Goal: Task Accomplishment & Management: Manage account settings

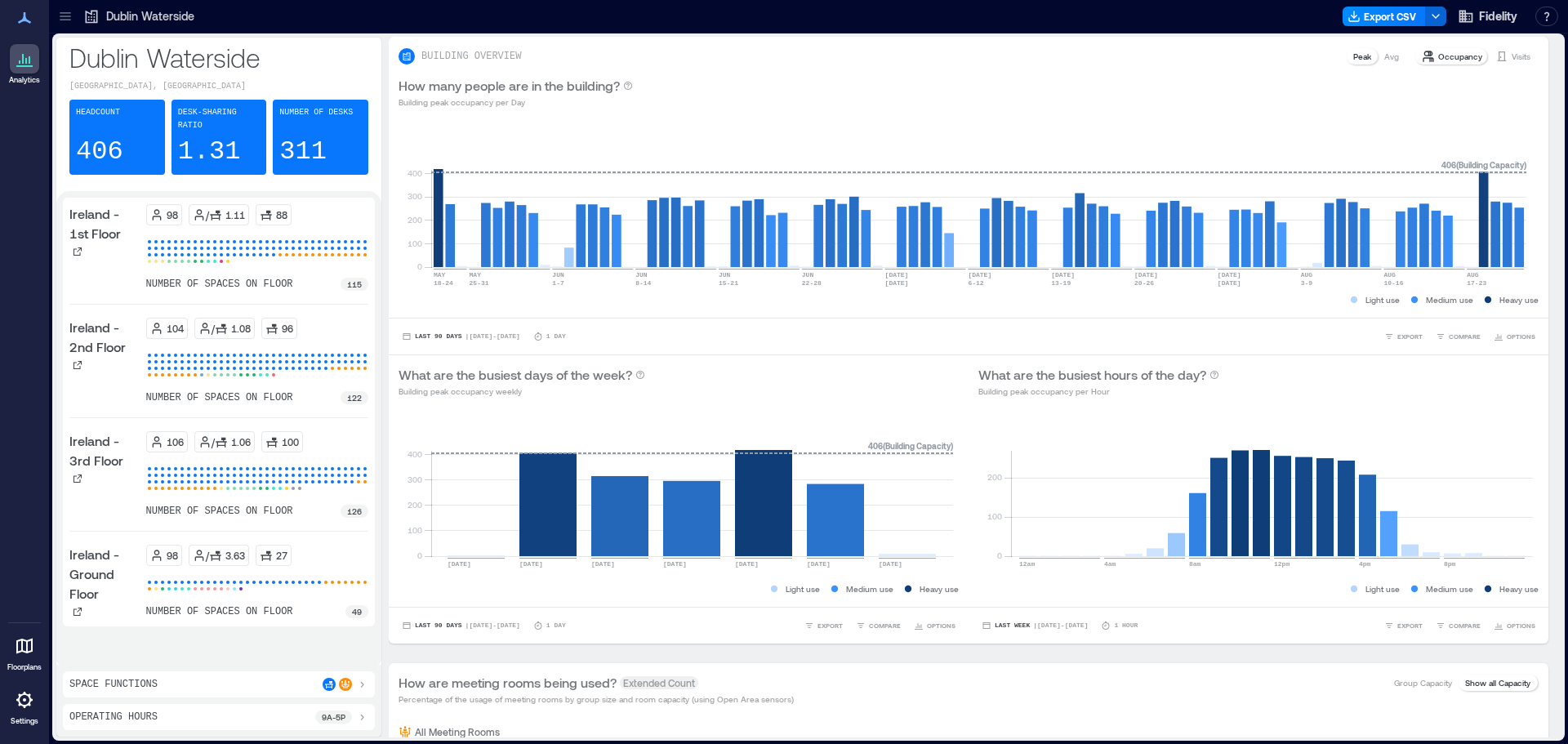
click at [33, 58] on icon at bounding box center [24, 59] width 20 height 20
click at [71, 17] on icon at bounding box center [65, 16] width 16 height 16
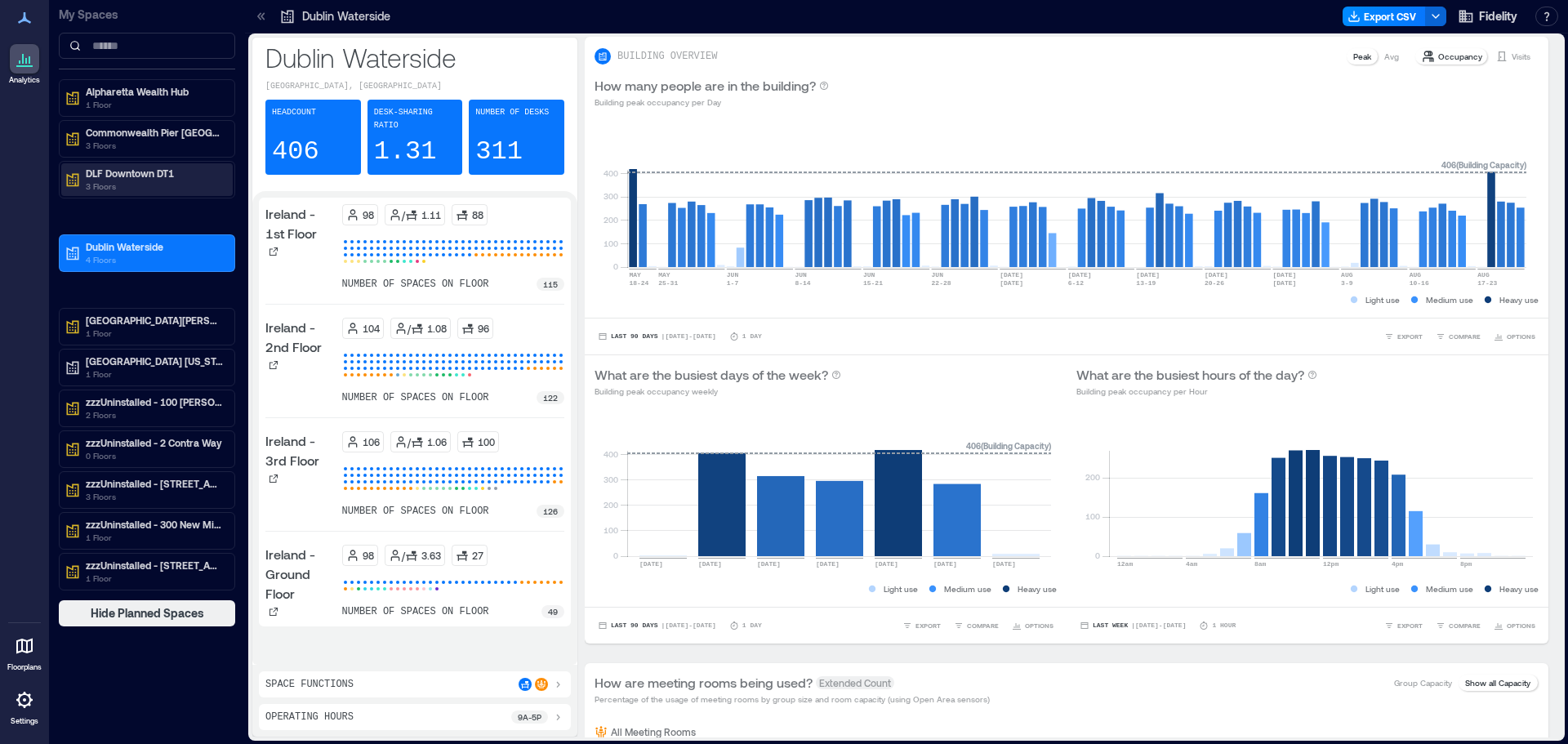
click at [160, 173] on p "DLF Downtown DT1" at bounding box center [154, 173] width 137 height 13
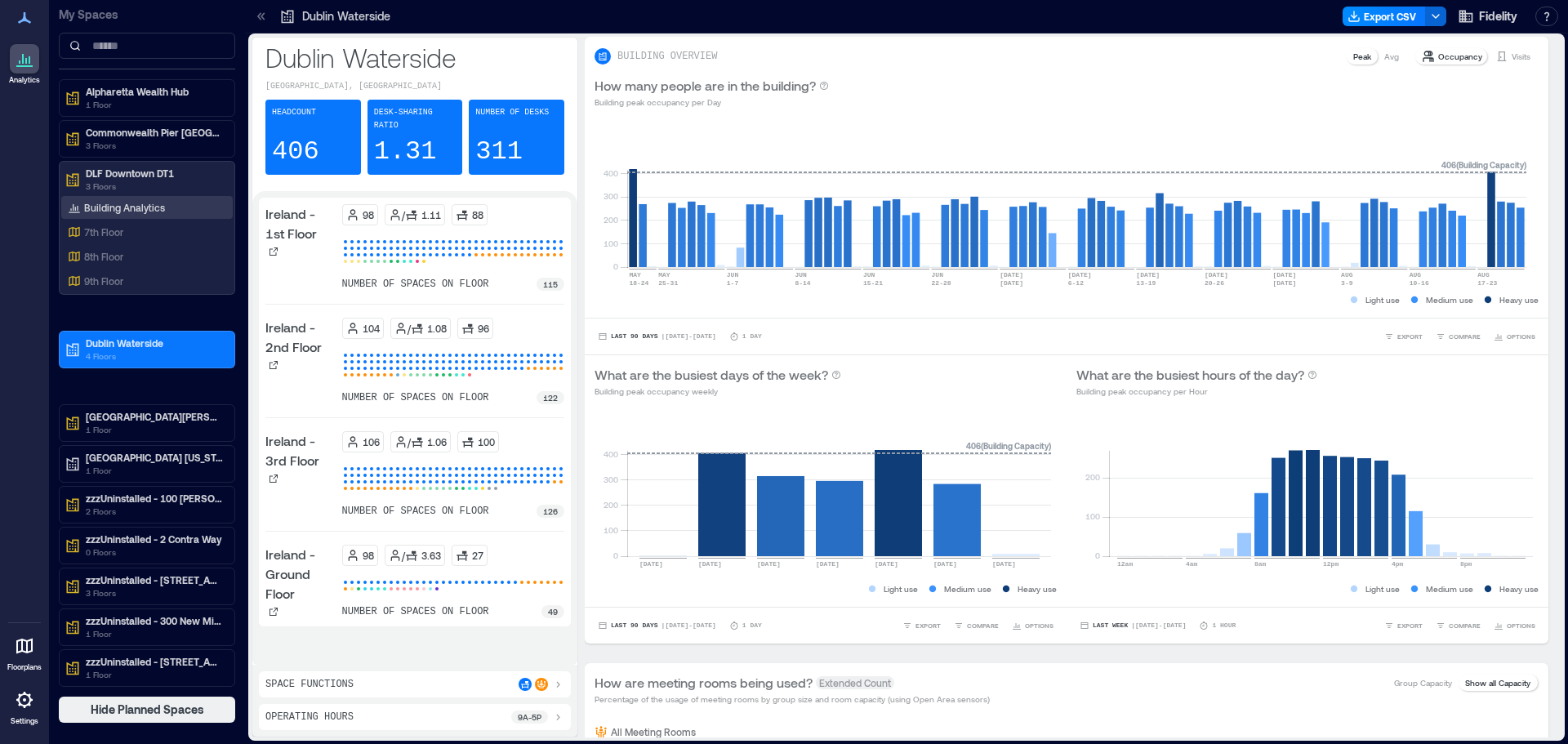
click at [134, 209] on p "Building Analytics" at bounding box center [124, 208] width 81 height 13
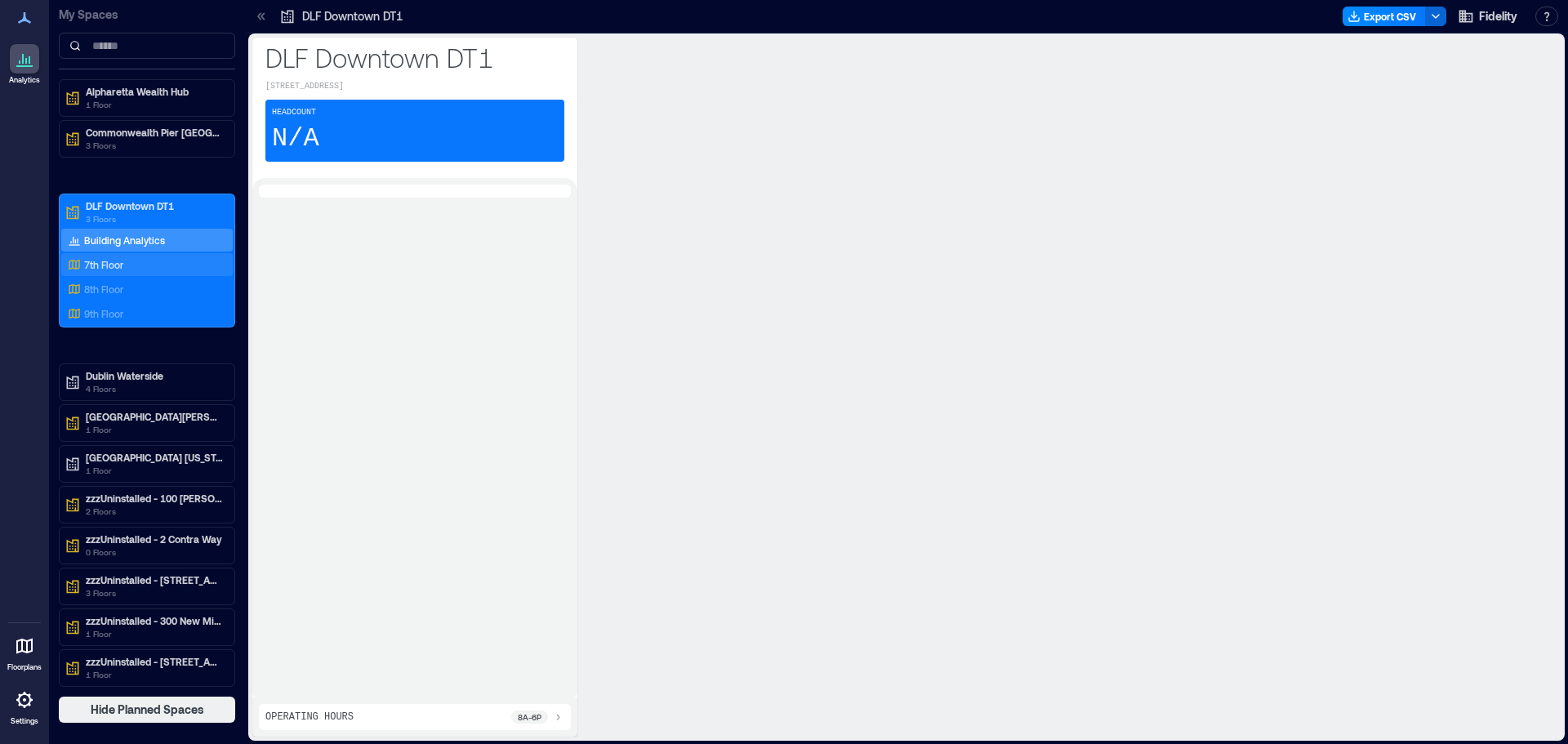
click at [124, 264] on div "7th Floor" at bounding box center [143, 265] width 159 height 16
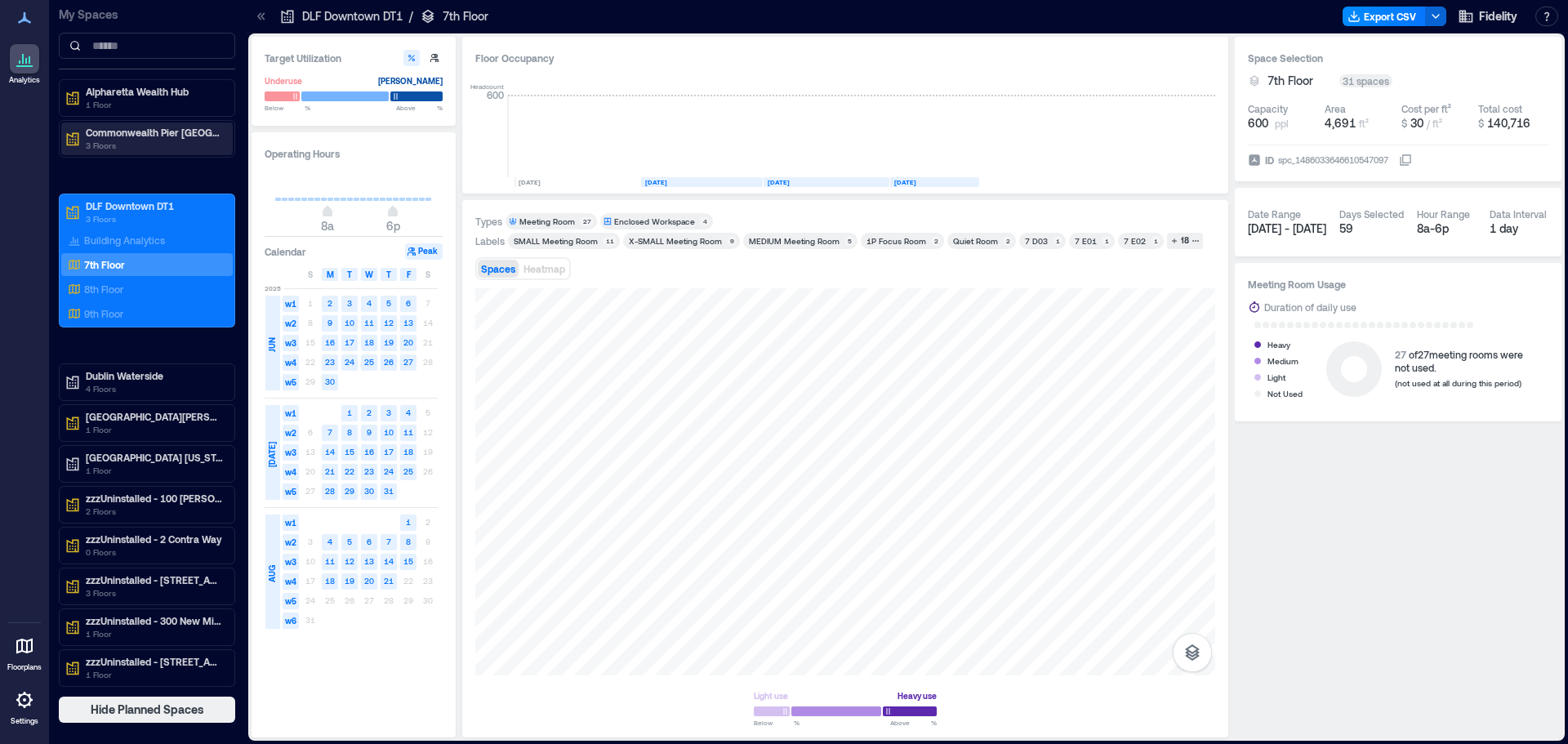
click at [121, 150] on p "3 Floors" at bounding box center [154, 145] width 137 height 13
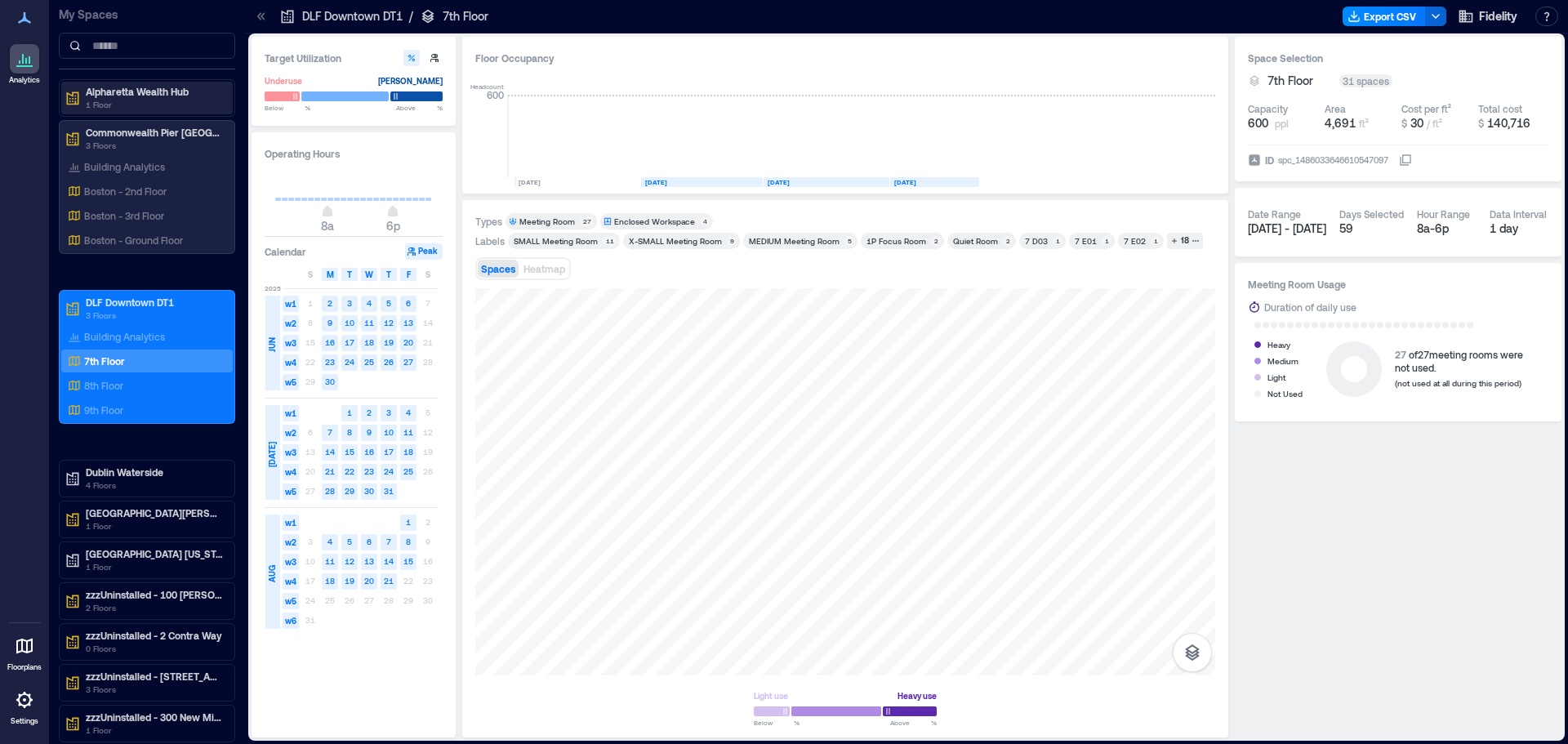
click at [124, 102] on p "1 Floor" at bounding box center [154, 104] width 137 height 13
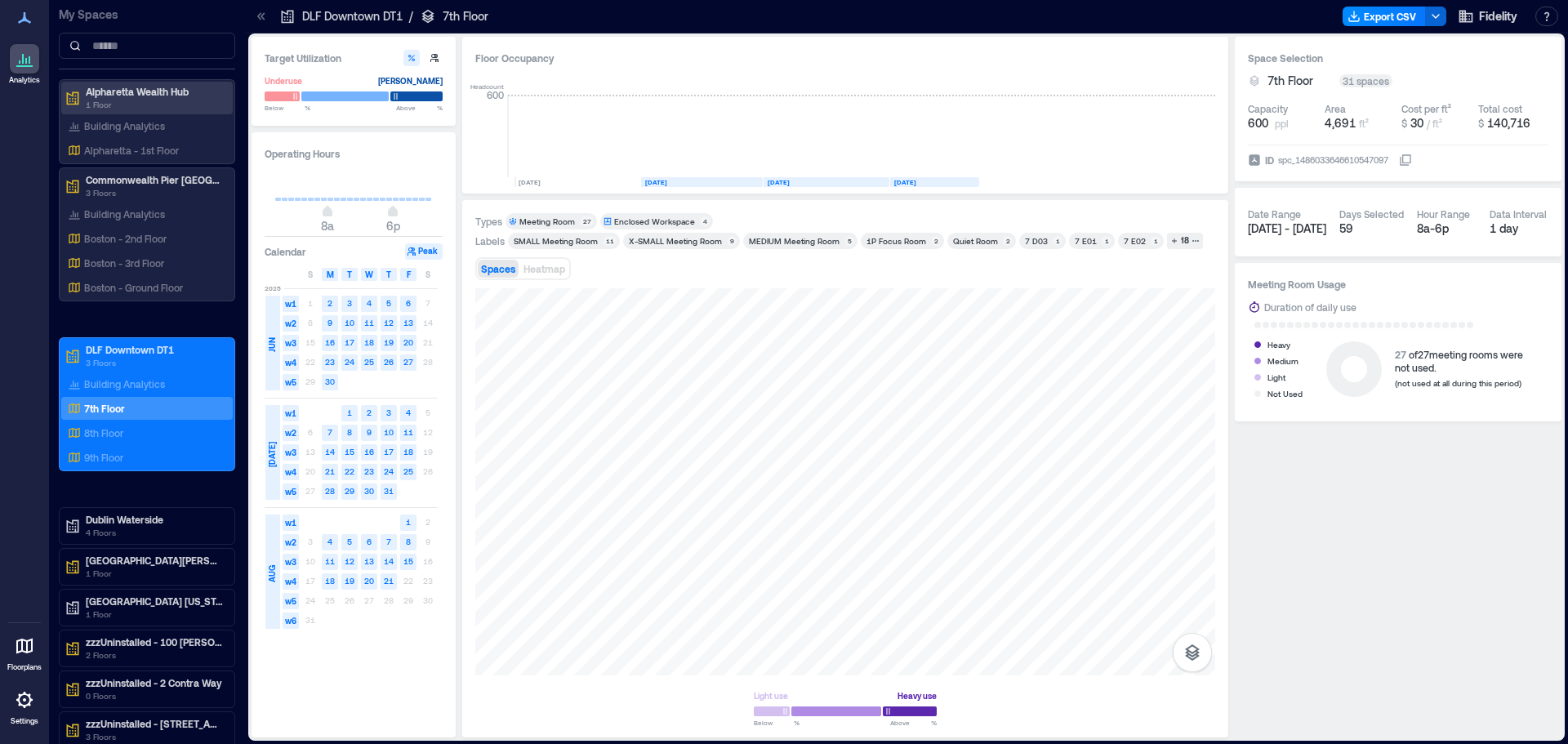
click at [122, 101] on p "1 Floor" at bounding box center [154, 104] width 137 height 13
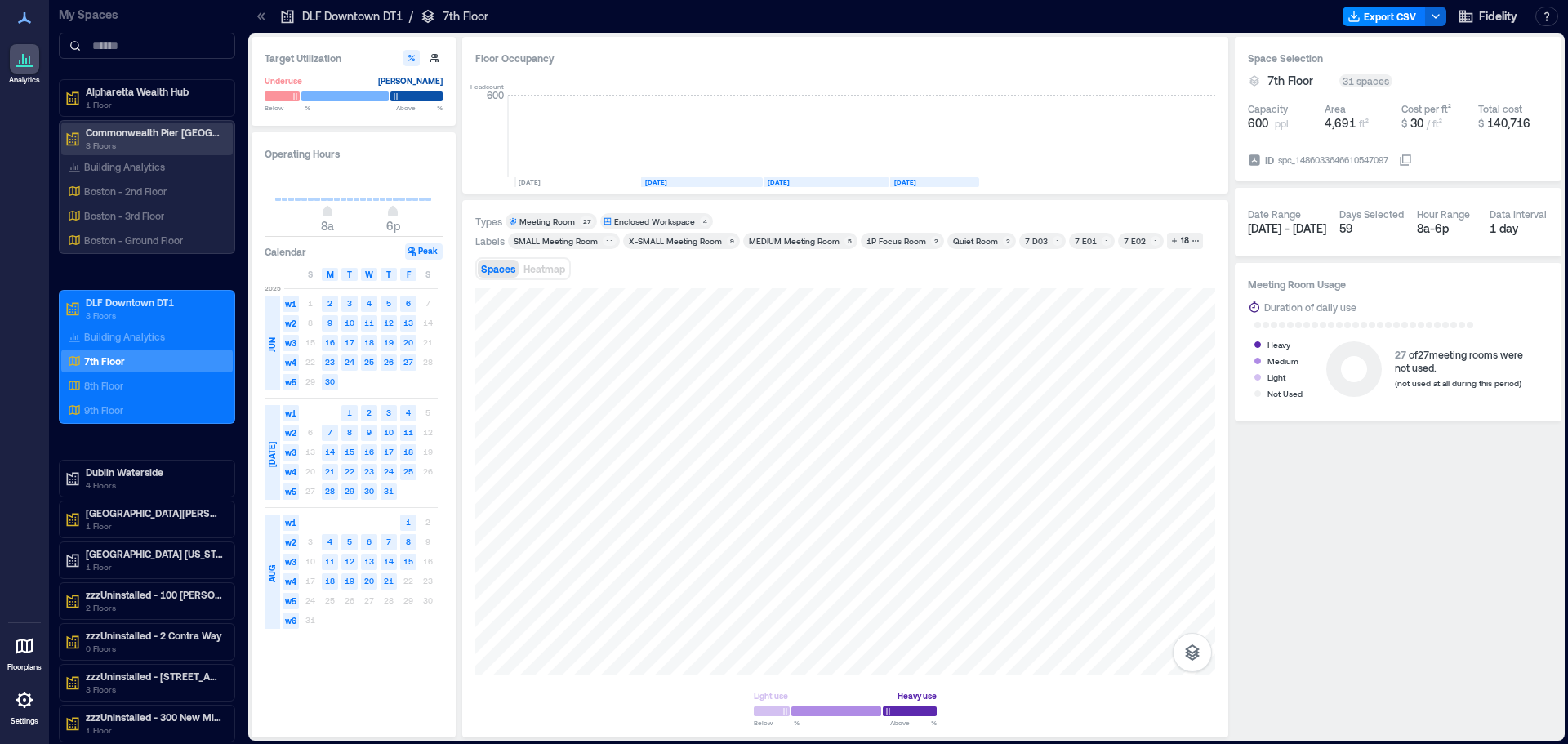
click at [120, 133] on p "Commonwealth Pier [GEOGRAPHIC_DATA]" at bounding box center [154, 132] width 137 height 13
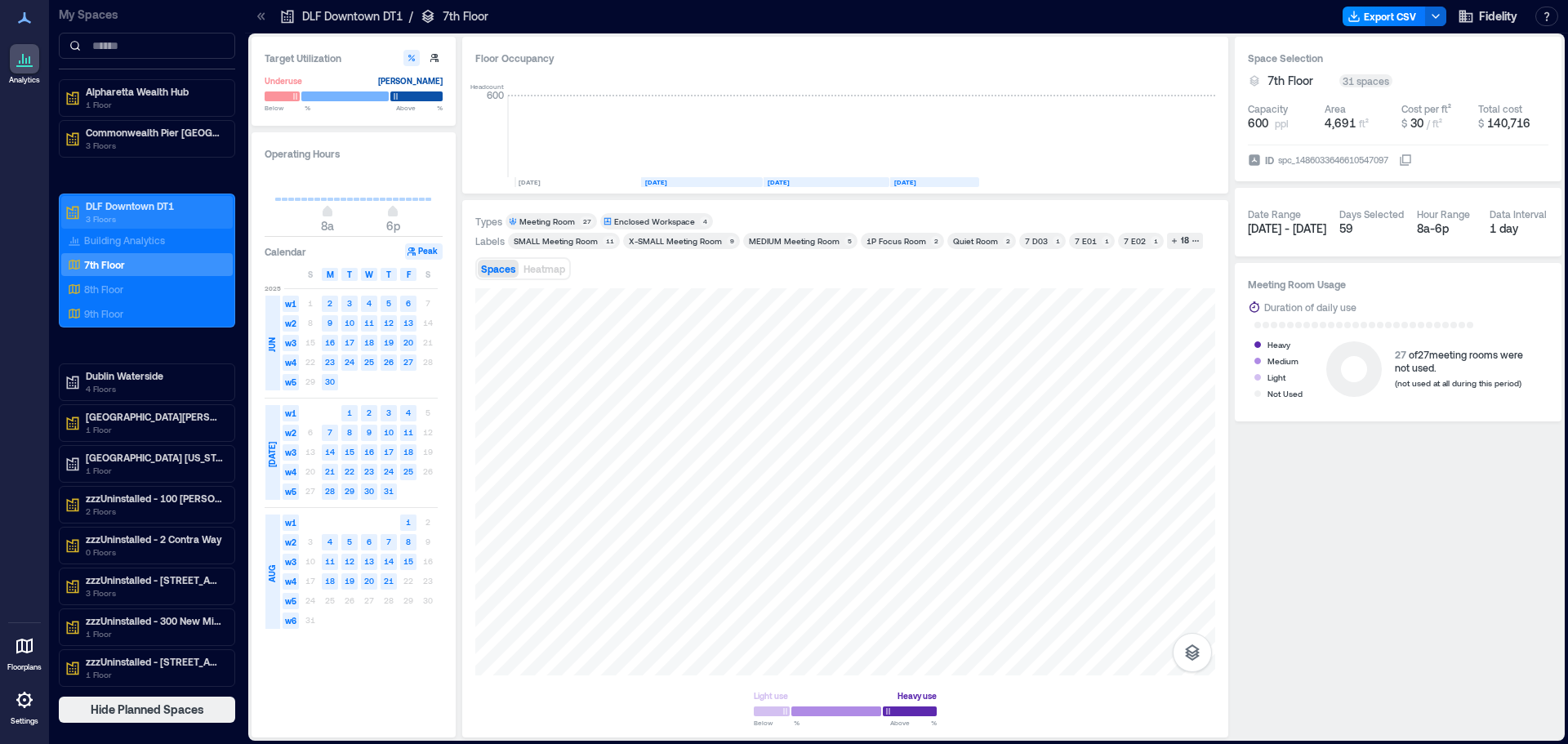
click at [138, 213] on p "3 Floors" at bounding box center [154, 218] width 137 height 13
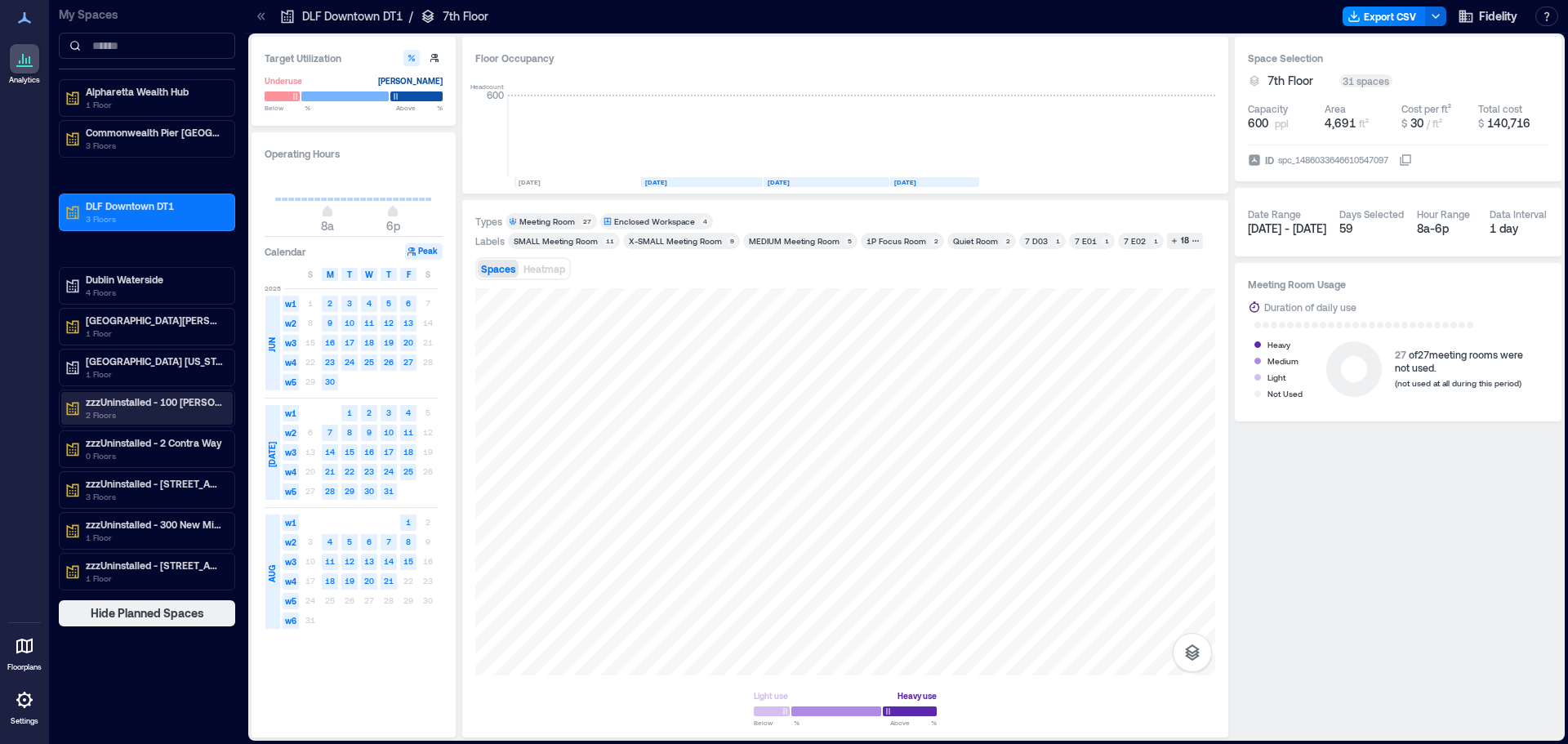
click at [159, 412] on p "2 Floors" at bounding box center [154, 415] width 137 height 13
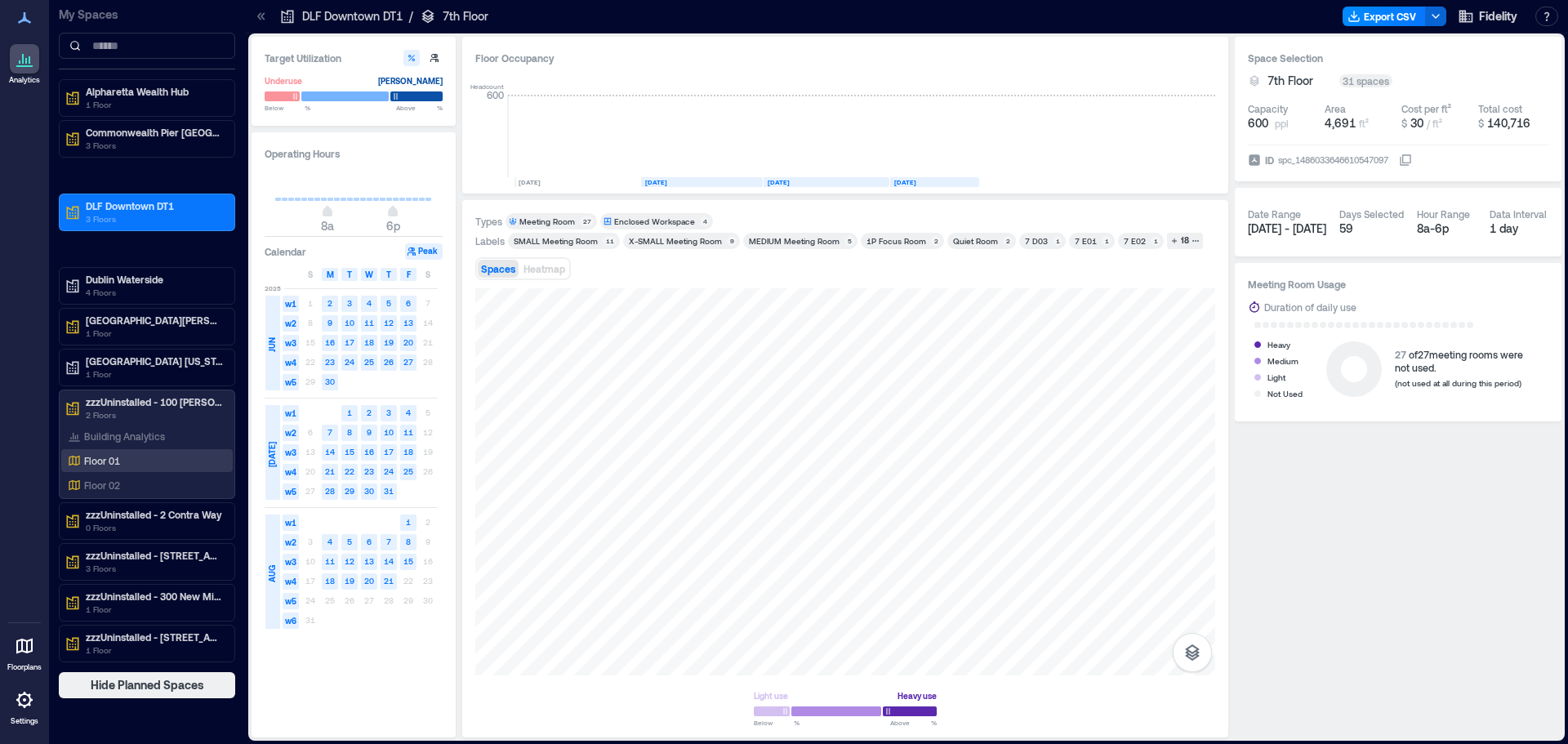
click at [114, 462] on p "Floor 01" at bounding box center [102, 460] width 36 height 13
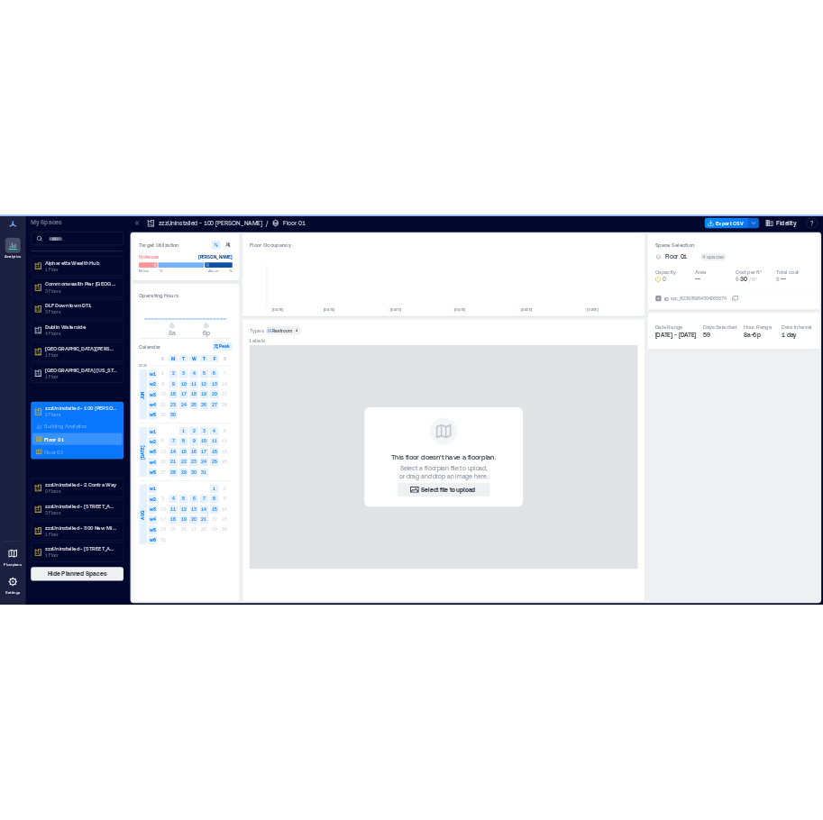
scroll to position [0, 7389]
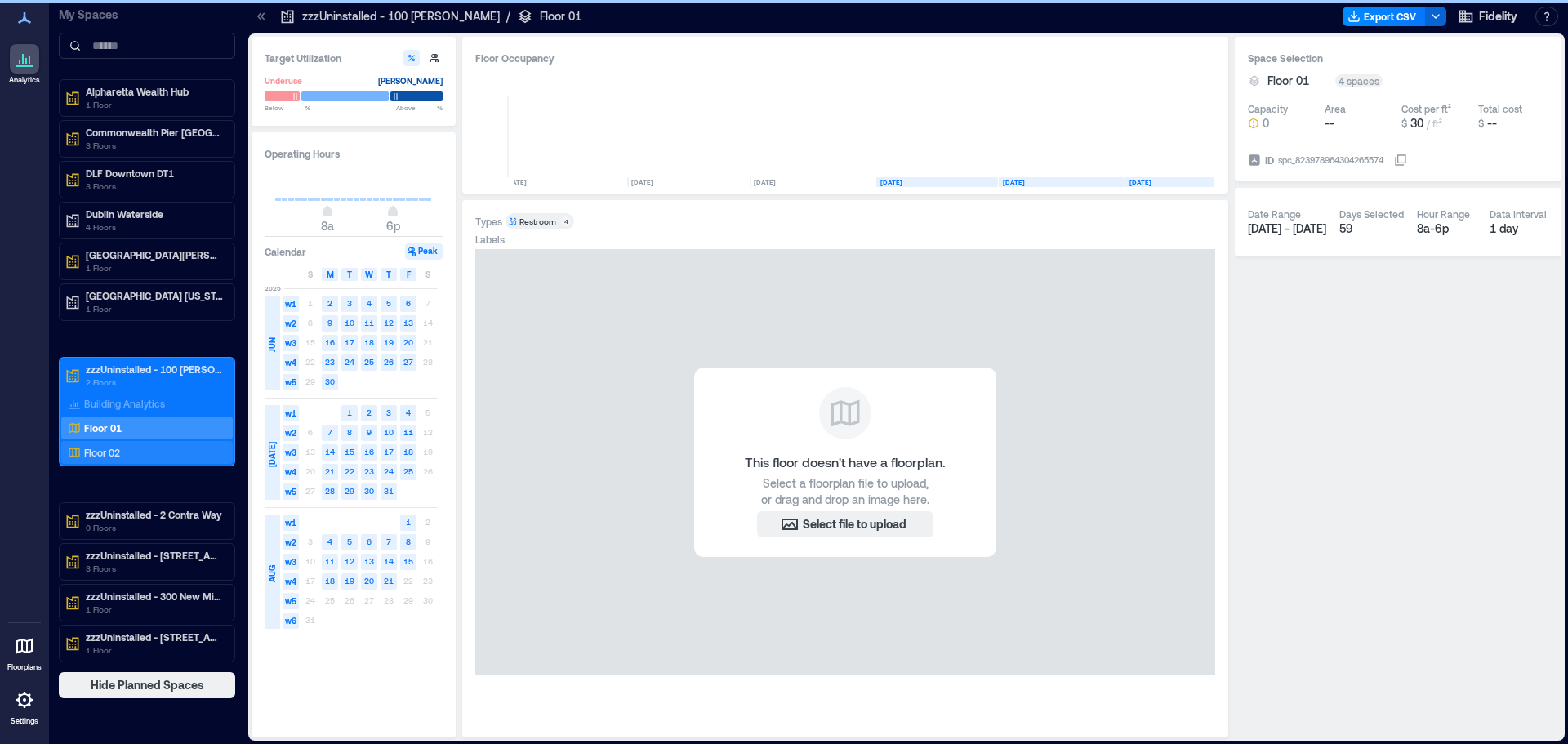
click at [117, 455] on p "Floor 02" at bounding box center [102, 452] width 36 height 13
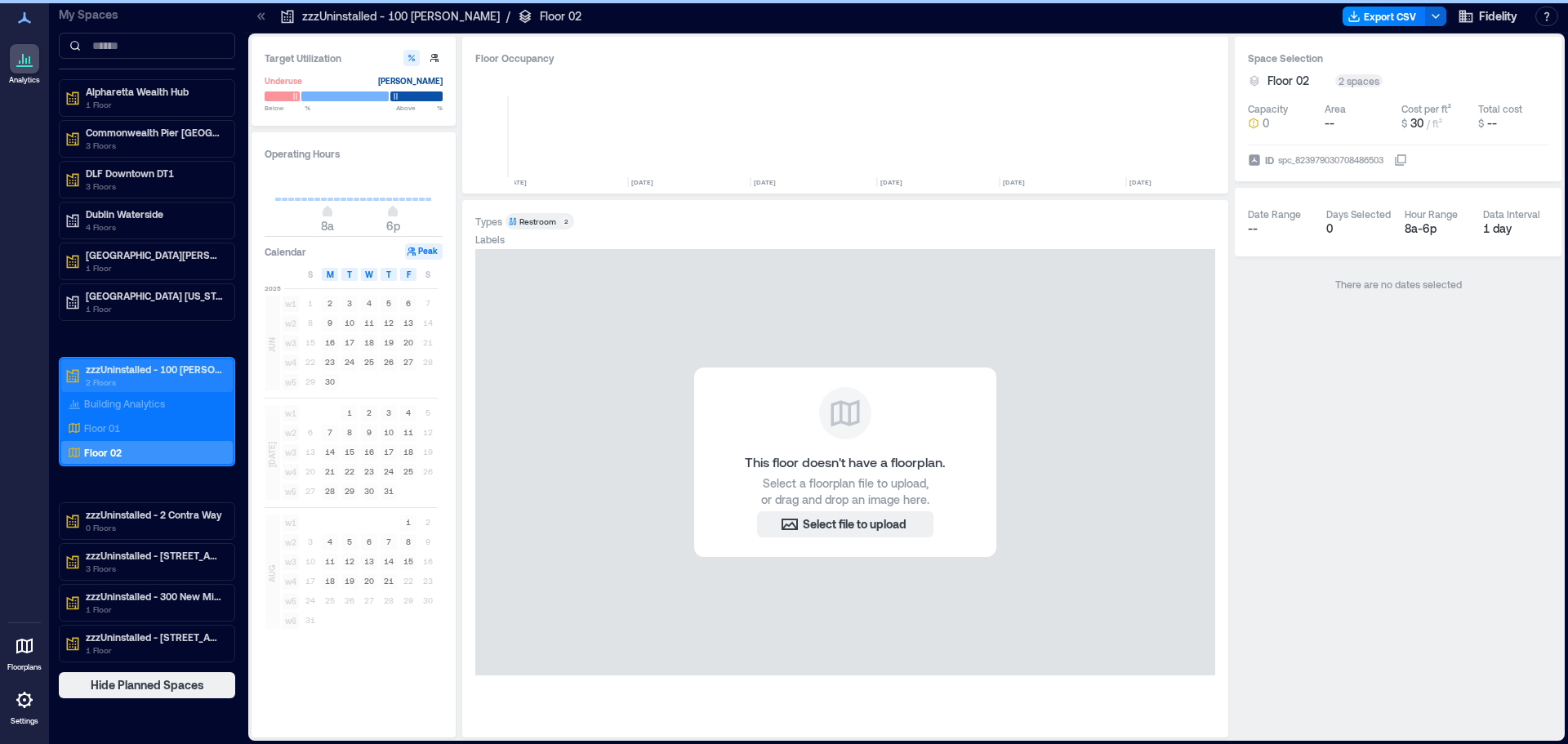
click at [109, 373] on p "zzzUninstalled - 100 [PERSON_NAME]" at bounding box center [154, 369] width 137 height 13
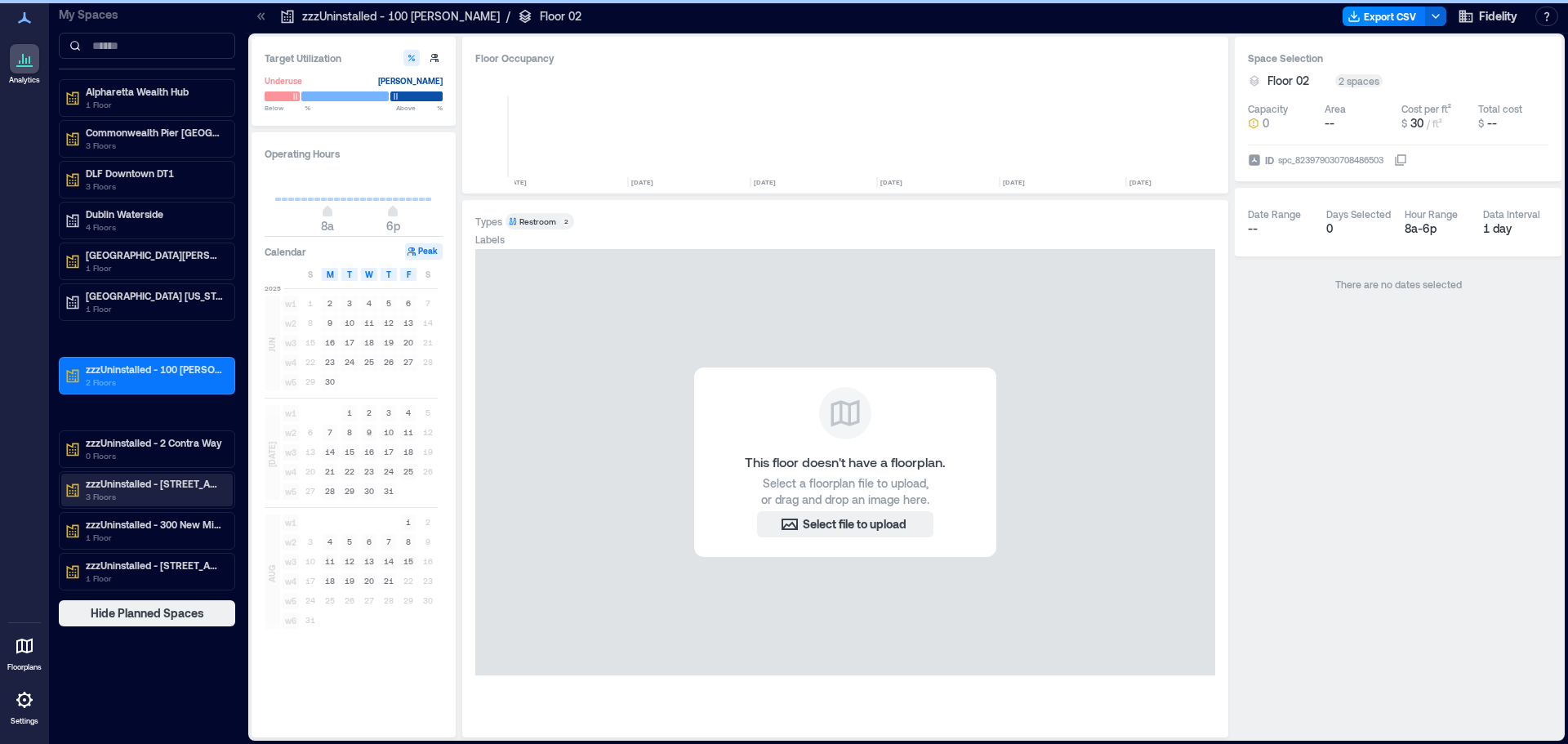
click at [162, 492] on p "3 Floors" at bounding box center [154, 497] width 137 height 13
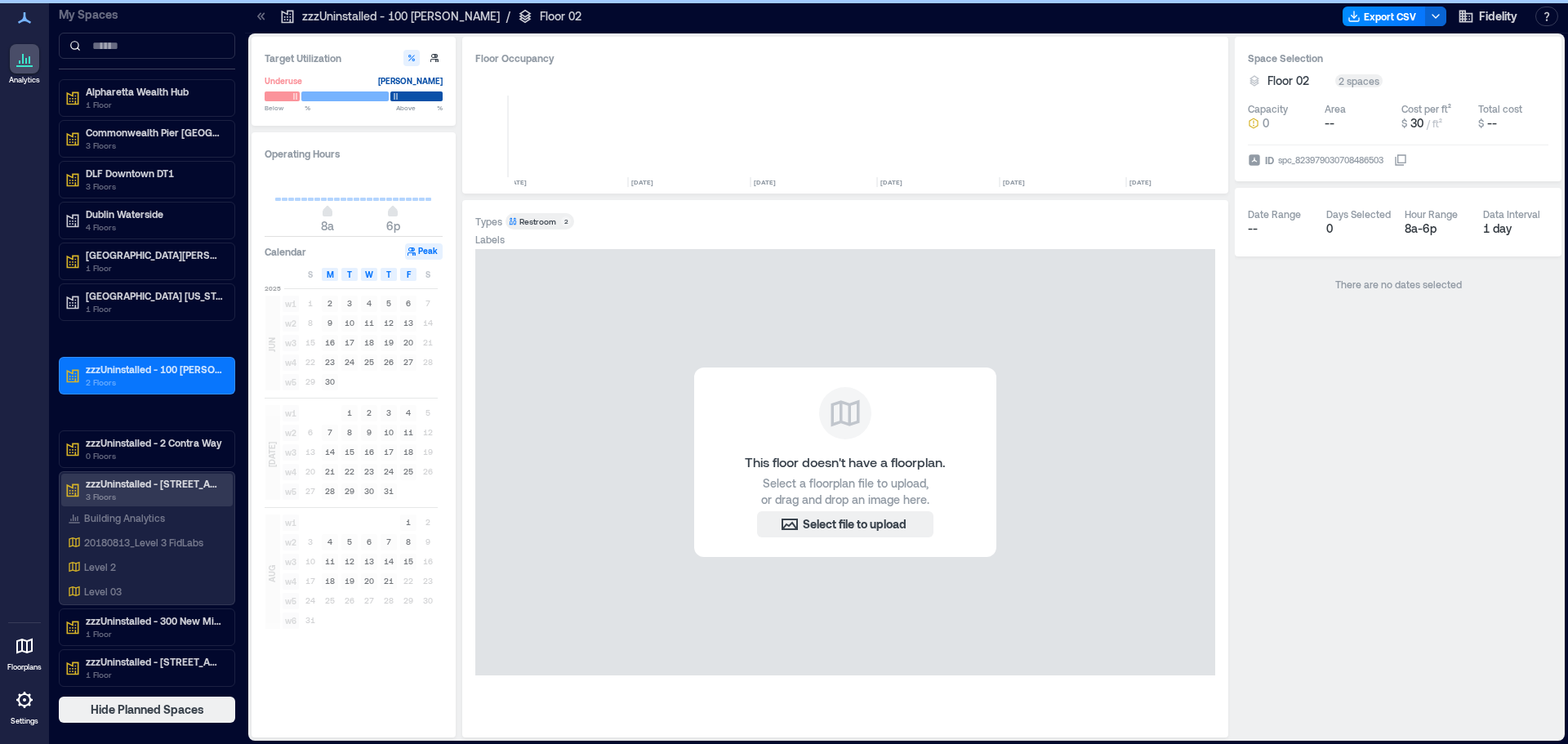
click at [148, 481] on p "zzzUninstalled - [STREET_ADDRESS]" at bounding box center [154, 483] width 137 height 13
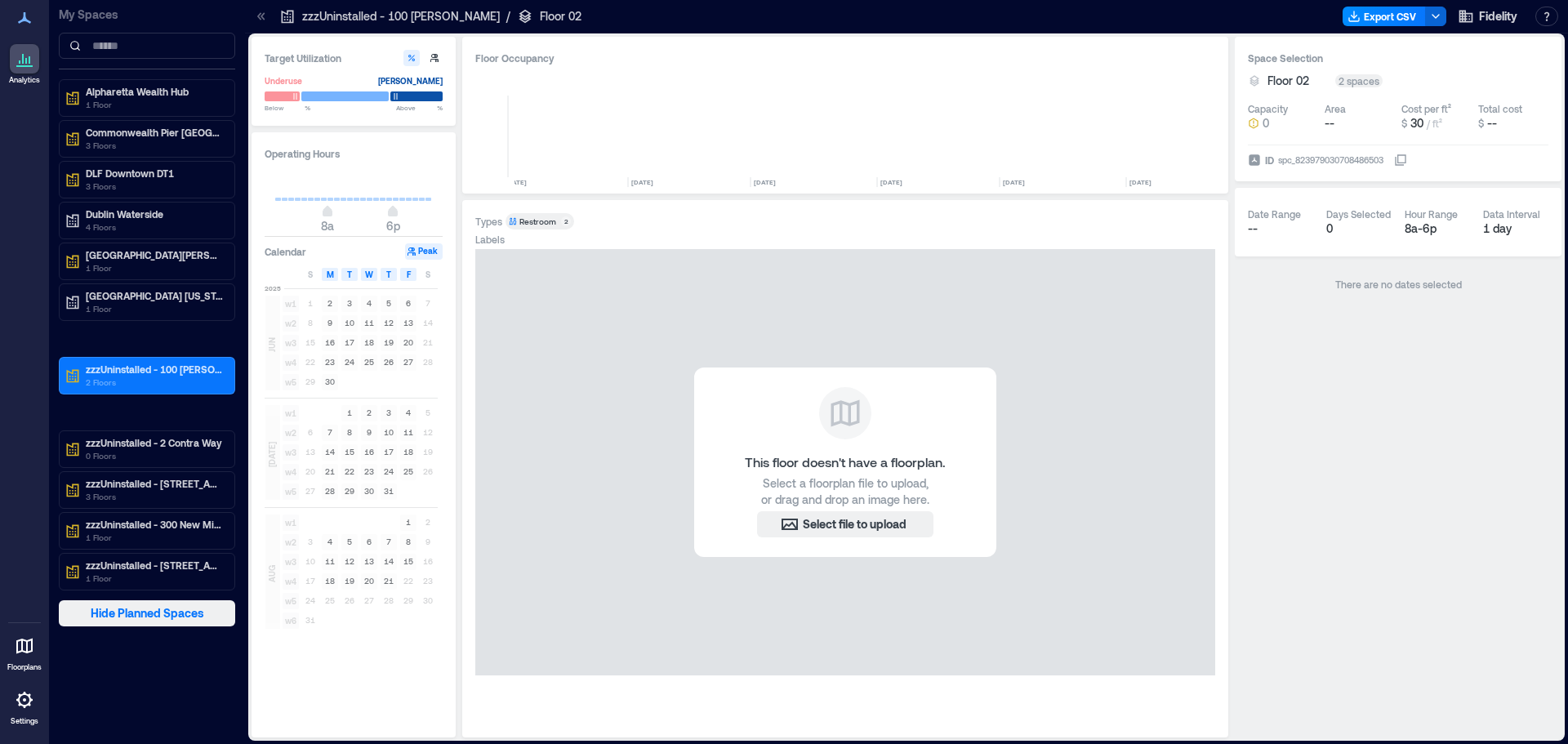
click at [175, 613] on span "Hide Planned Spaces" at bounding box center [147, 614] width 113 height 16
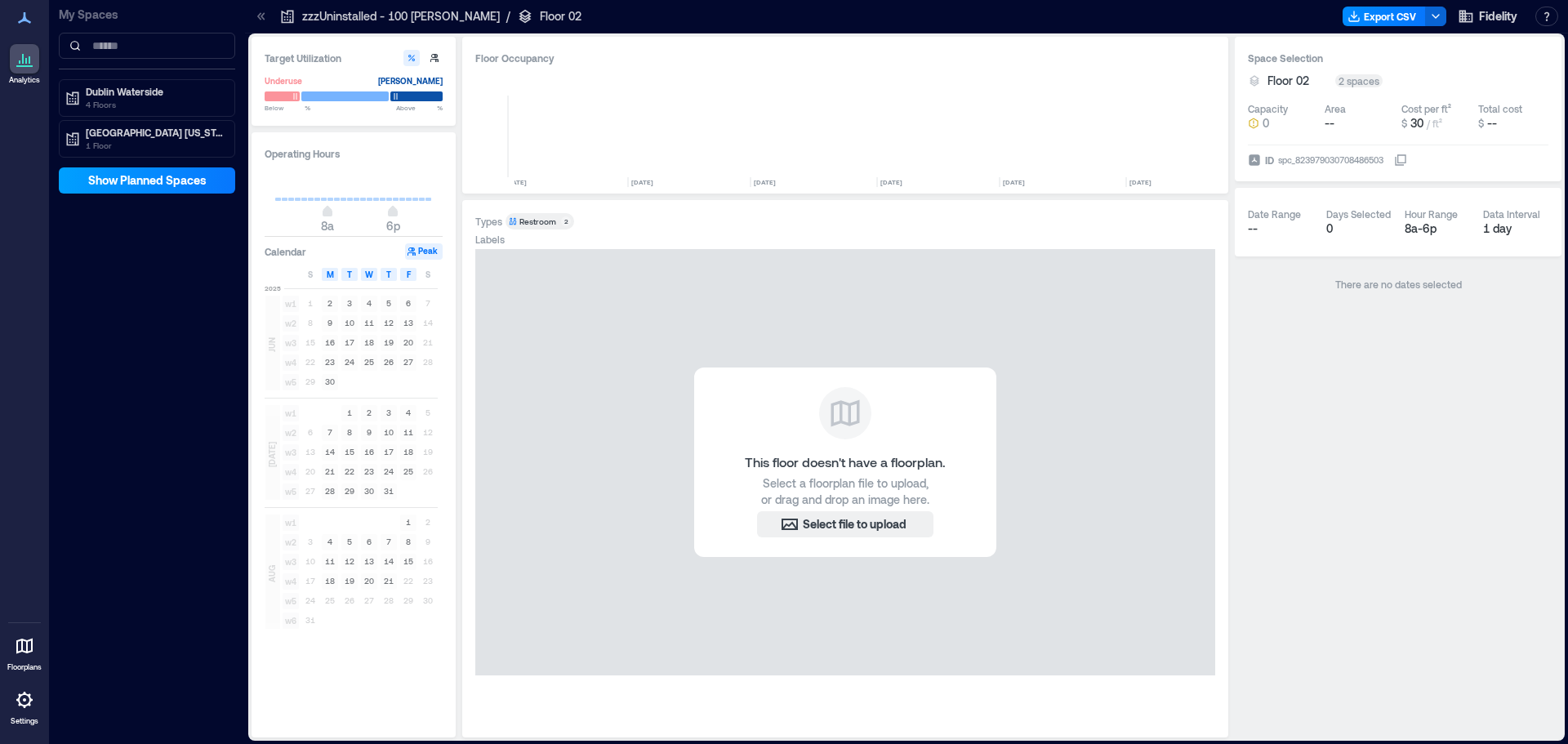
click at [142, 185] on span "Show Planned Spaces" at bounding box center [147, 180] width 119 height 16
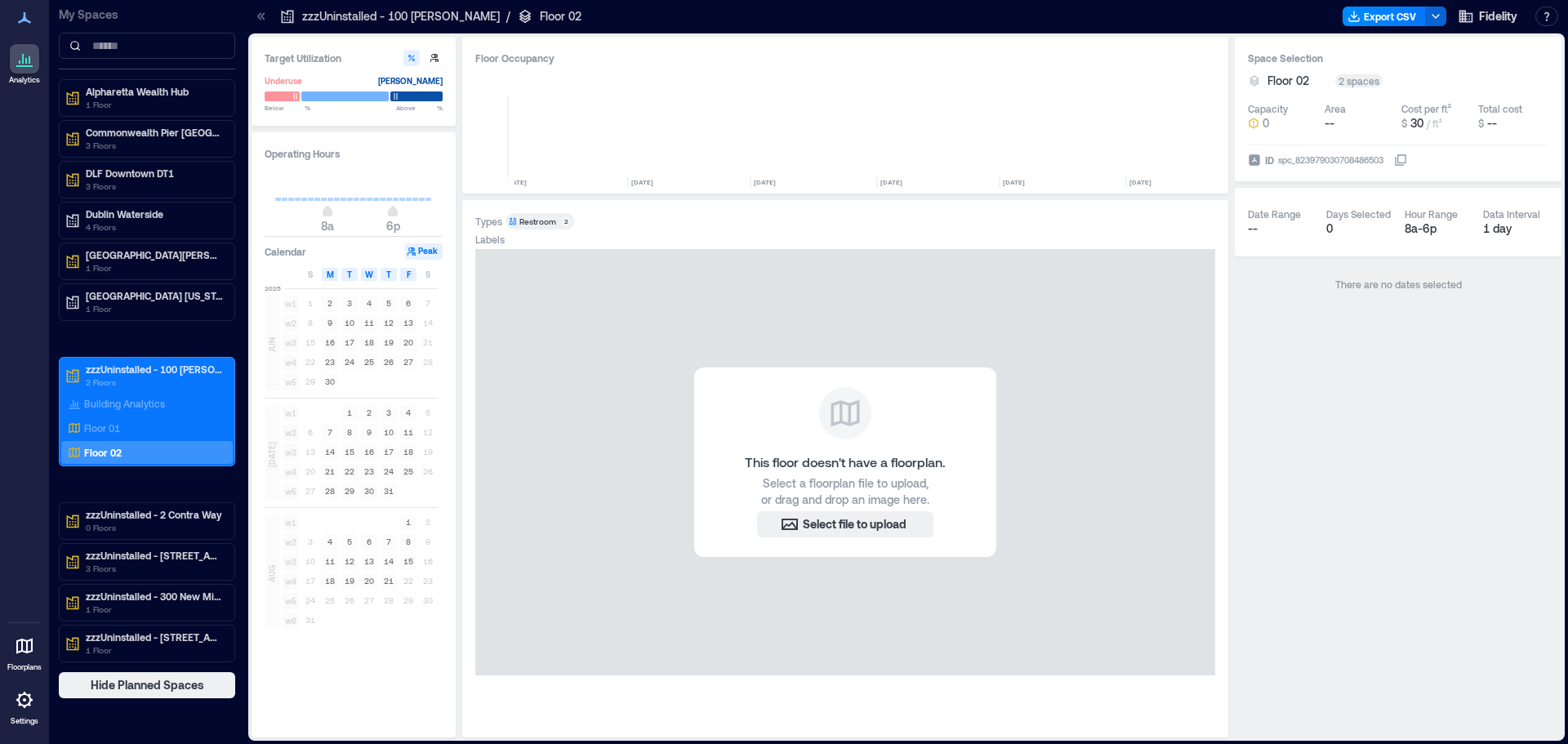
click at [22, 710] on div at bounding box center [24, 700] width 29 height 29
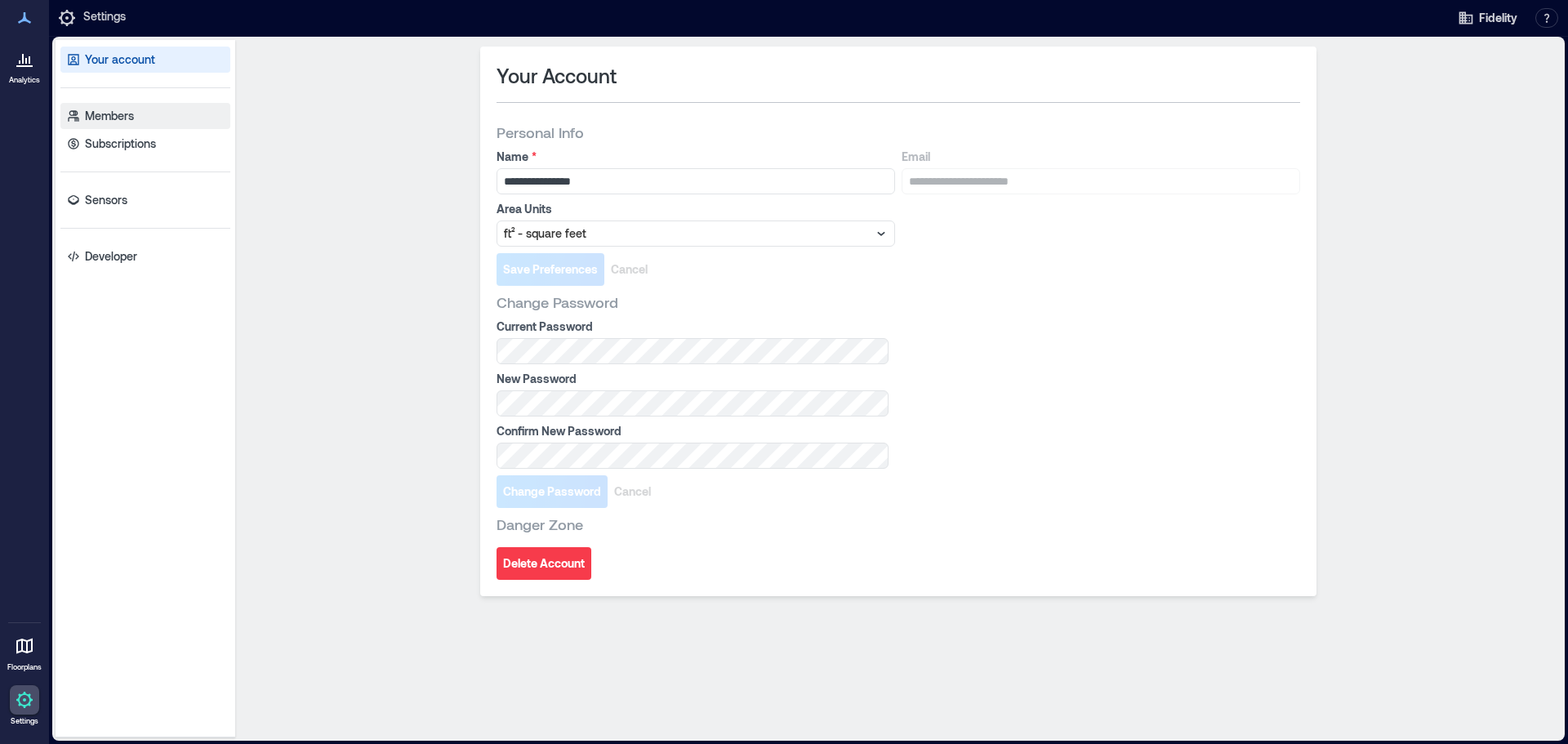
click at [90, 121] on p "Members" at bounding box center [110, 116] width 49 height 16
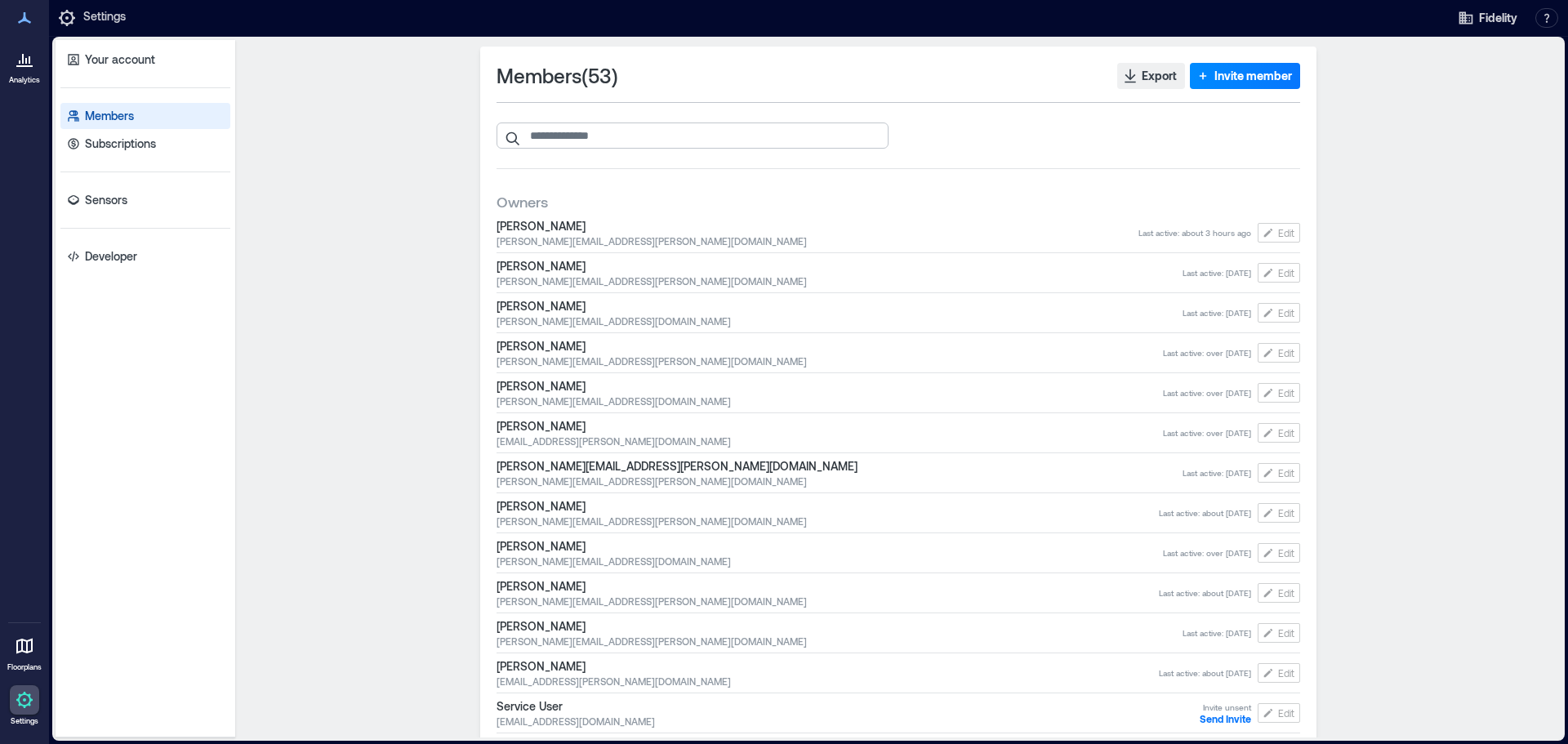
click at [690, 140] on input "search" at bounding box center [692, 135] width 392 height 26
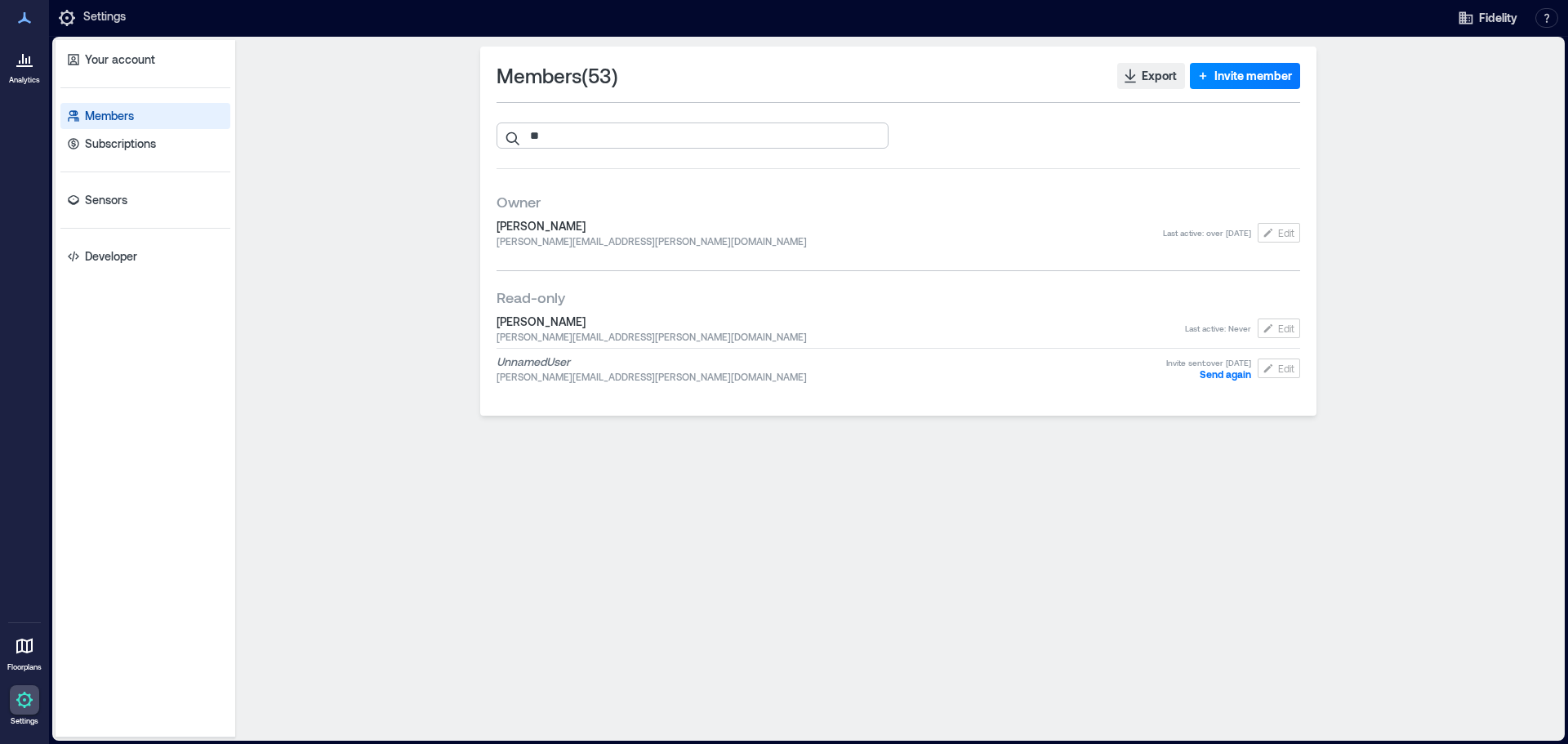
type input "*"
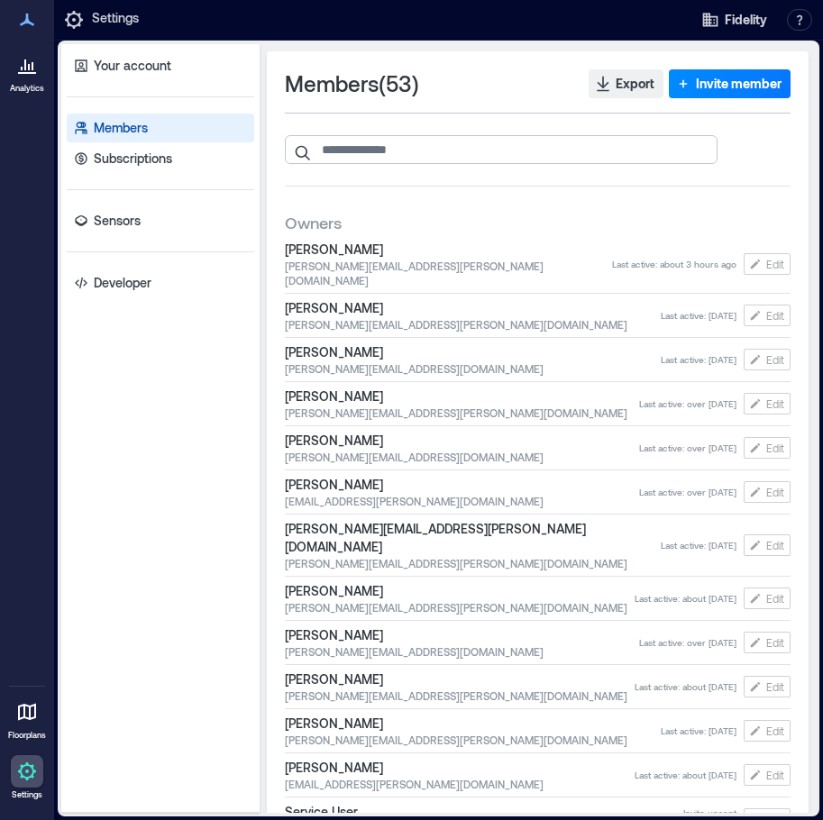
click at [416, 152] on input "search" at bounding box center [501, 149] width 433 height 29
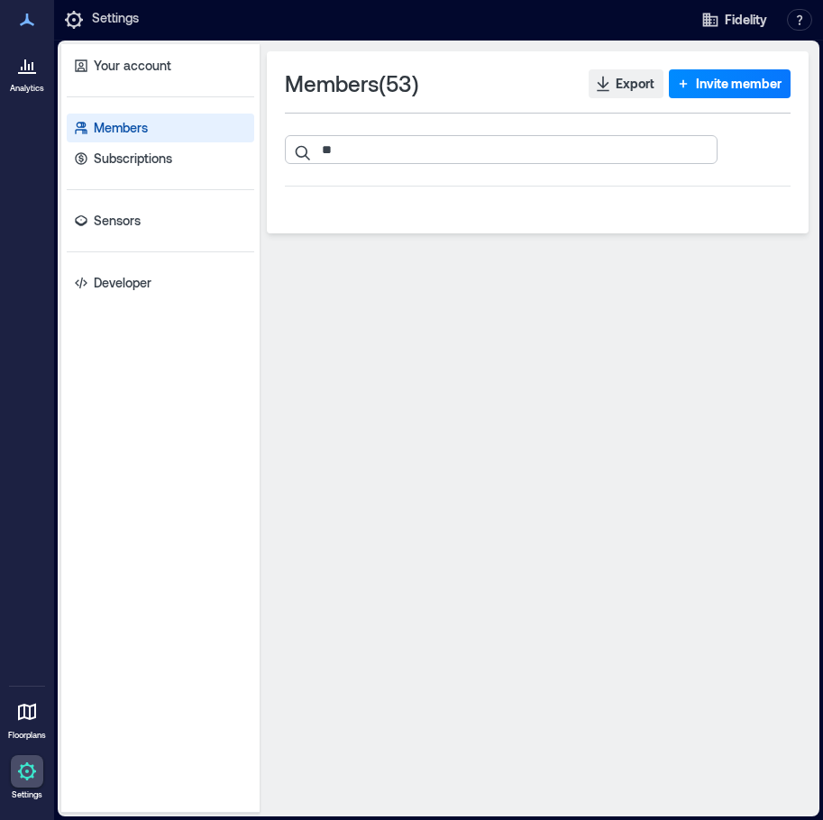
type input "*"
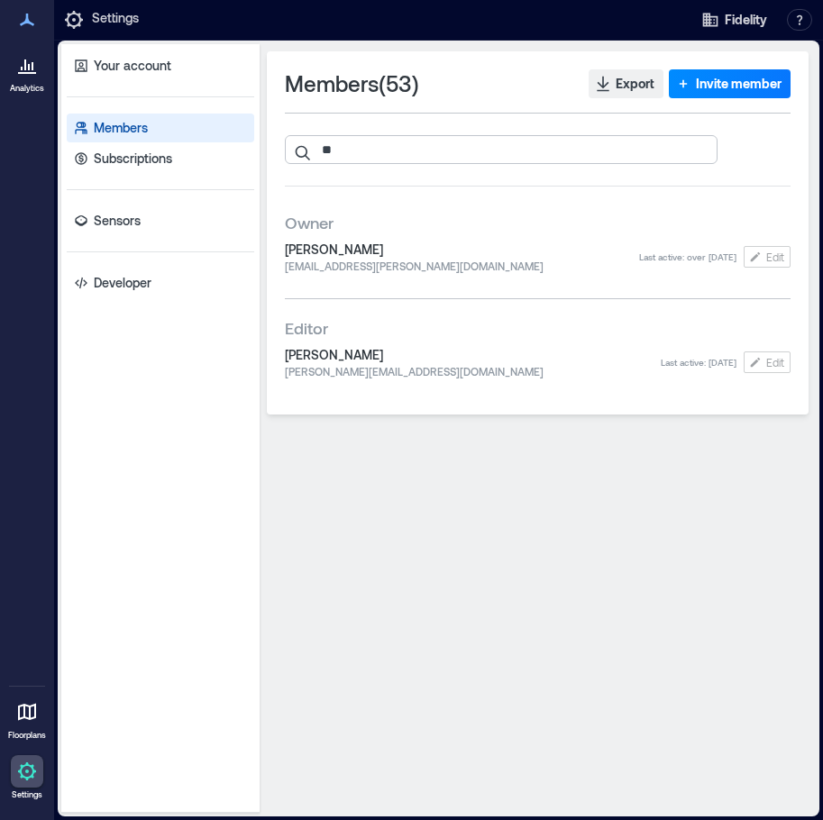
type input "*"
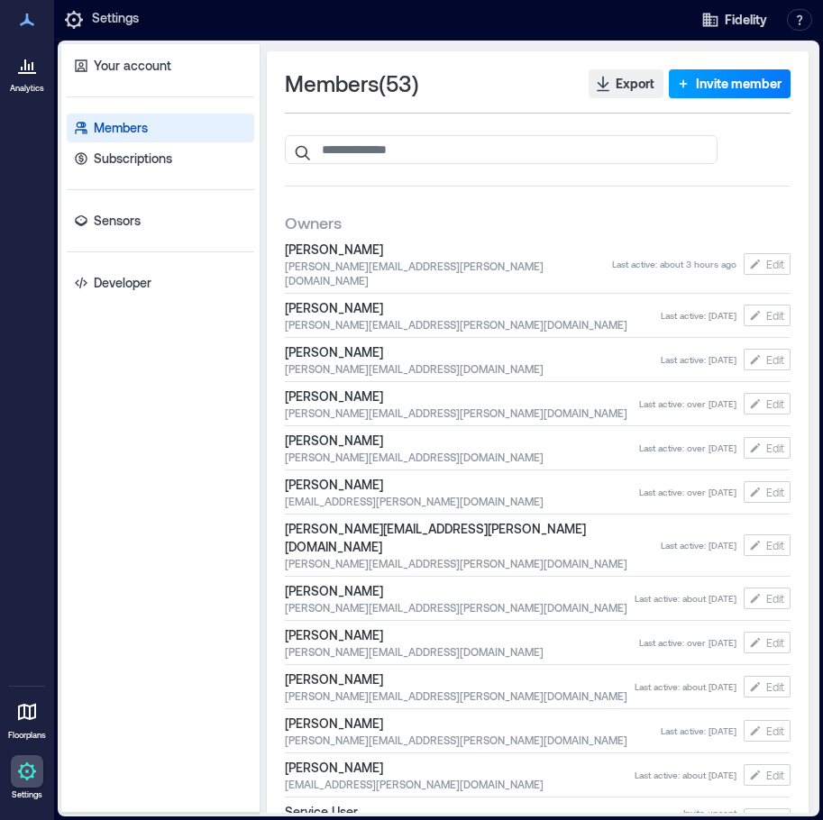
click at [696, 89] on span "Invite member" at bounding box center [739, 84] width 86 height 18
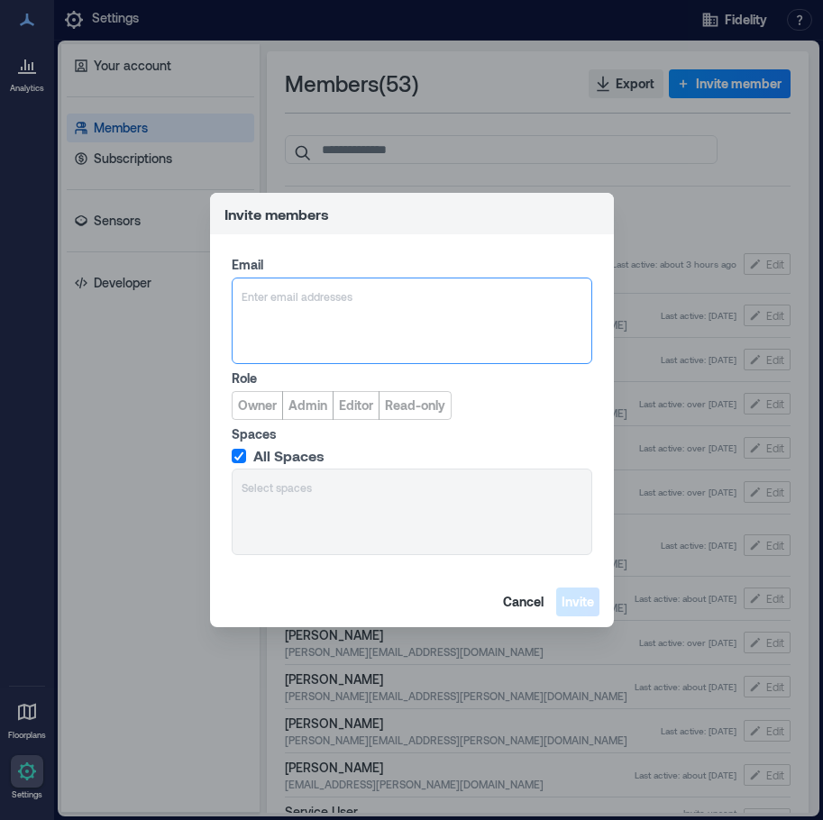
type input "**********"
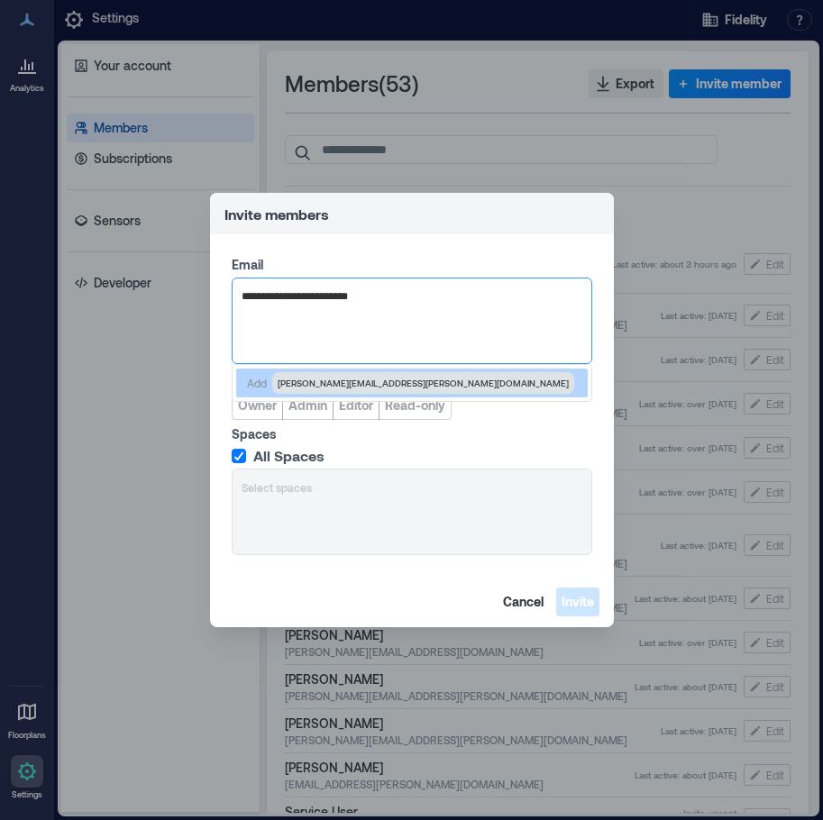
click at [361, 383] on span "David.Lachapelle@FMR.com" at bounding box center [423, 383] width 291 height 14
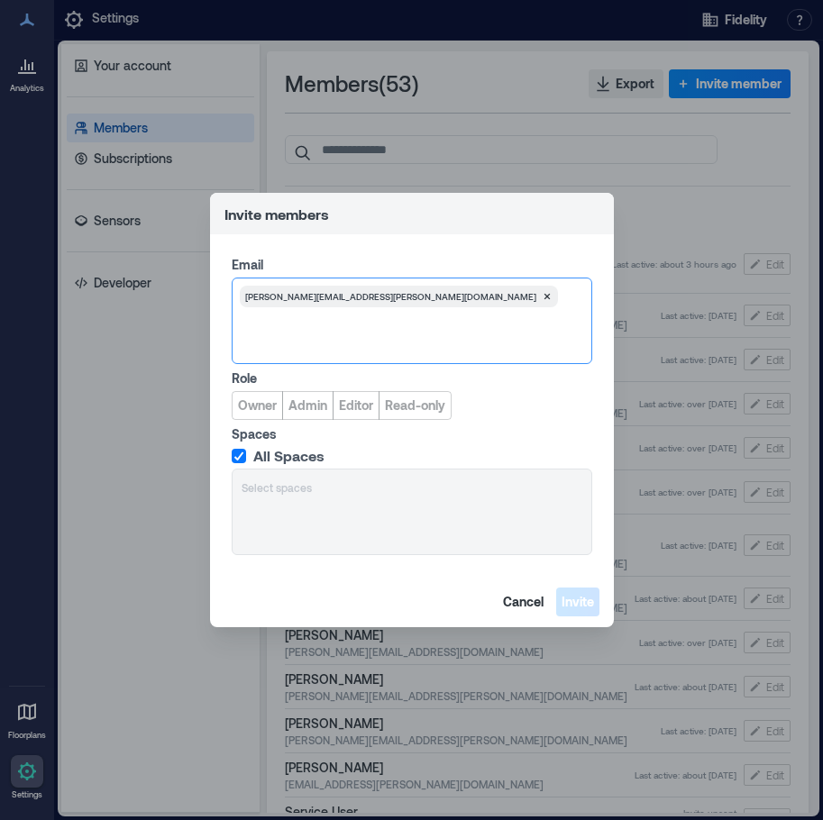
click at [563, 297] on div at bounding box center [572, 297] width 19 height 18
paste input "**********"
type input "**********"
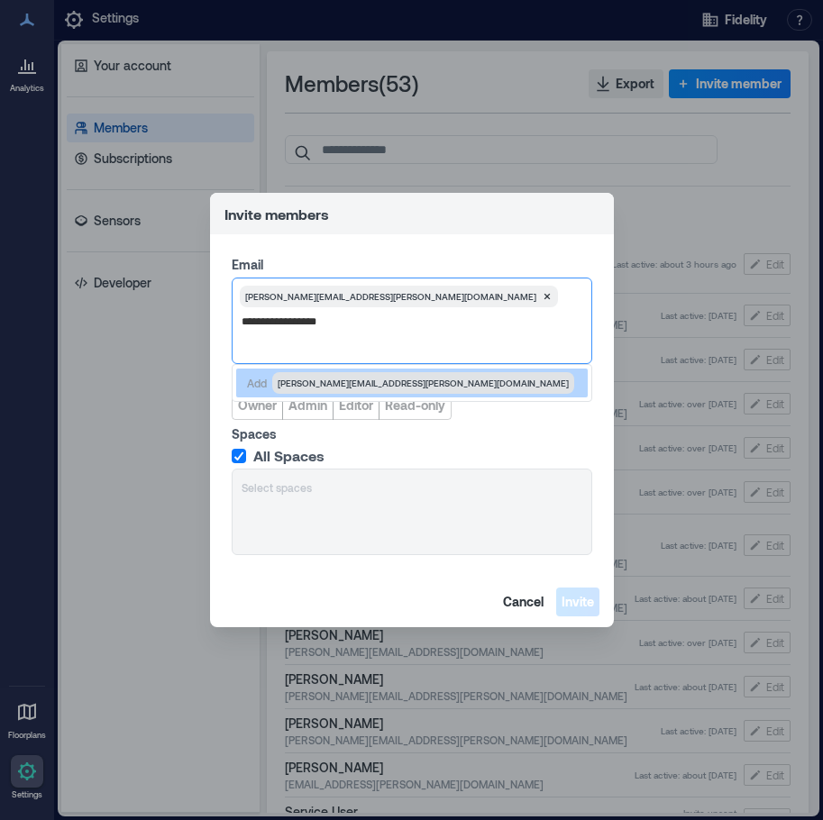
click at [331, 379] on span "Jon.Yager@FMR.COM" at bounding box center [423, 383] width 291 height 14
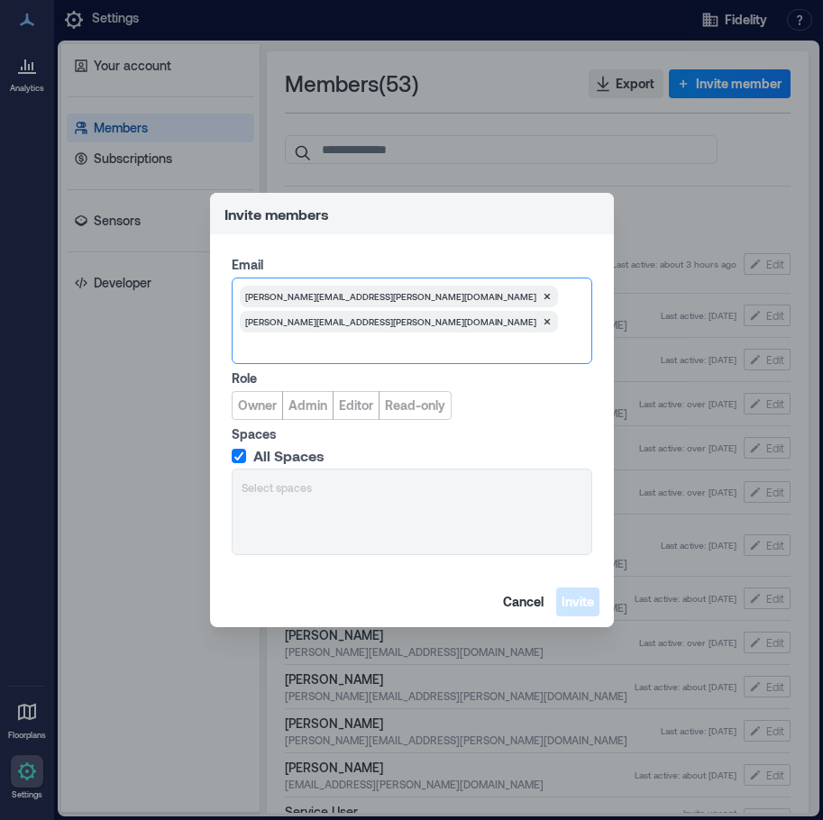
click at [563, 313] on div at bounding box center [572, 322] width 19 height 18
paste input "**********"
type input "**********"
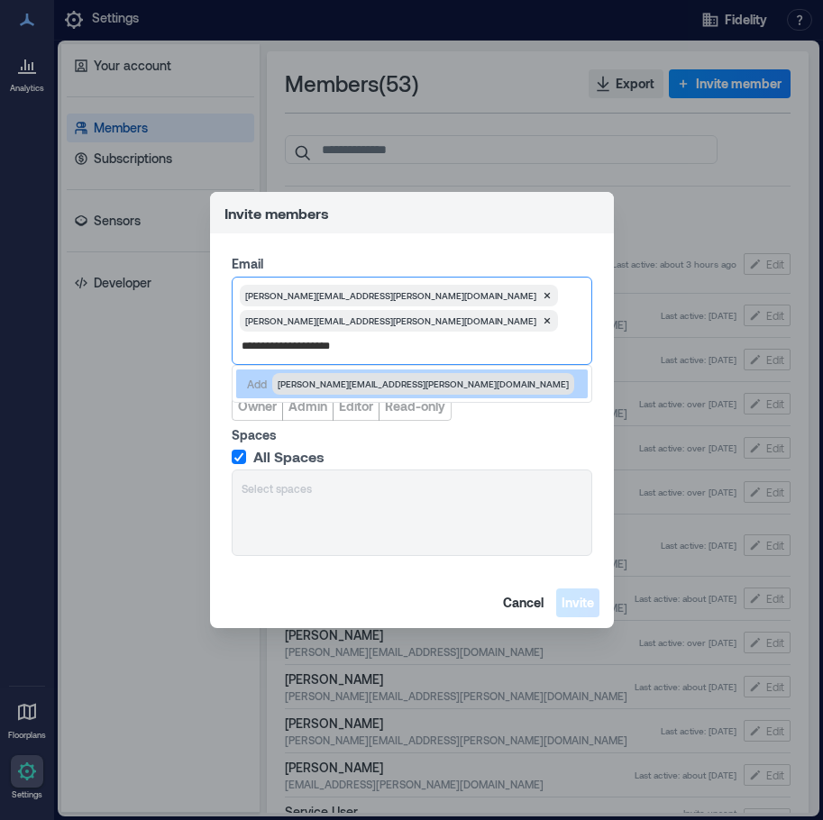
click at [317, 382] on span "Abdoul.Barry@fmr.com" at bounding box center [423, 384] width 291 height 14
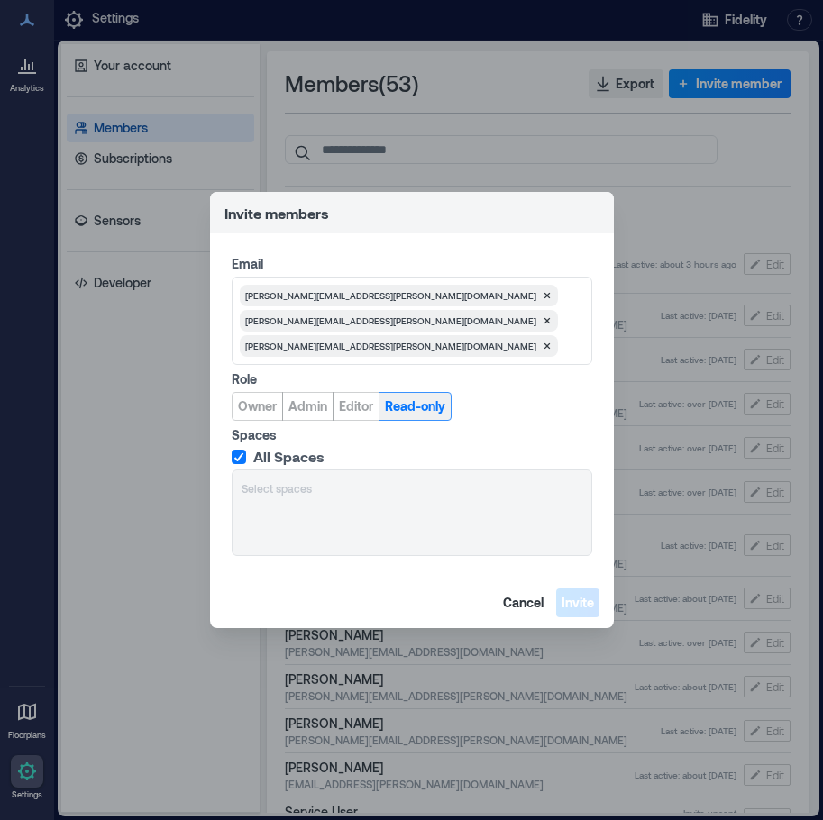
click at [416, 411] on span "Read-only" at bounding box center [415, 407] width 60 height 18
click at [238, 454] on icon at bounding box center [238, 457] width 11 height 9
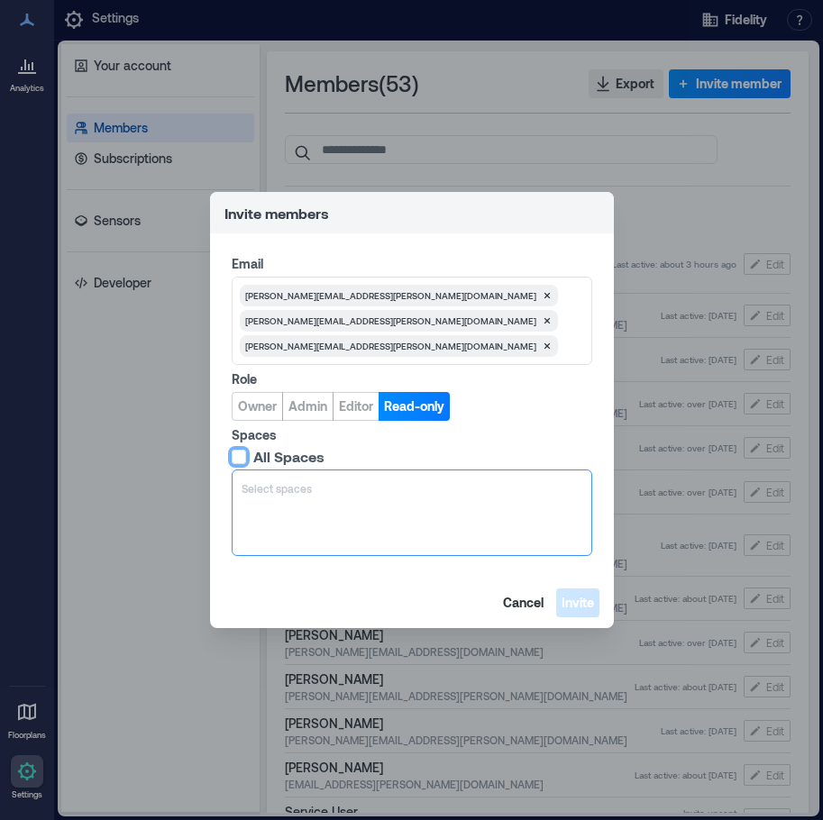
click at [289, 492] on div at bounding box center [412, 489] width 341 height 18
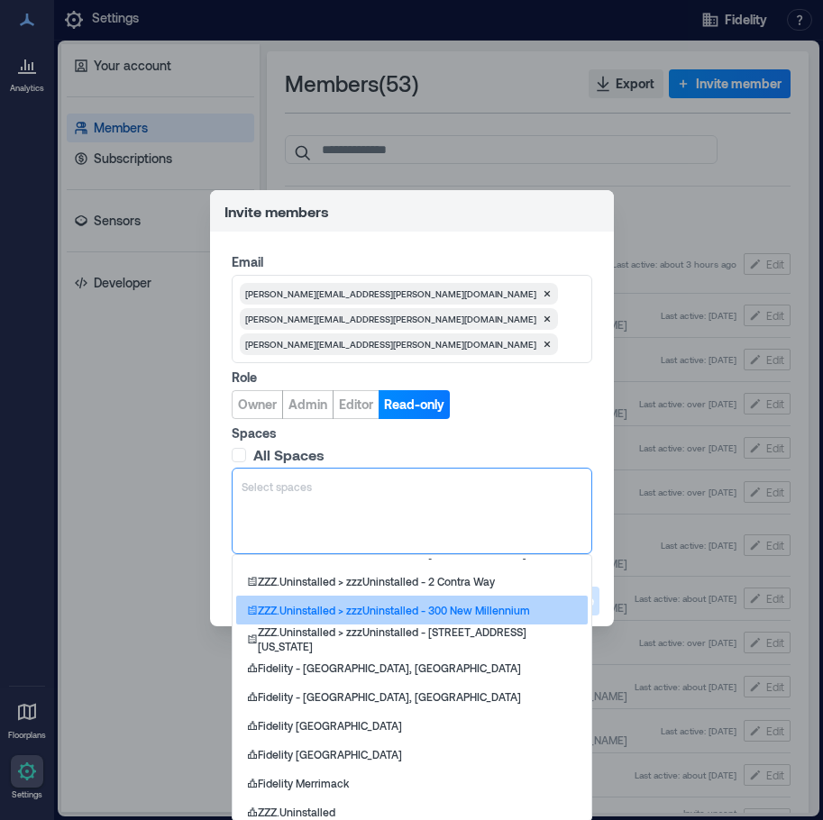
scroll to position [809, 0]
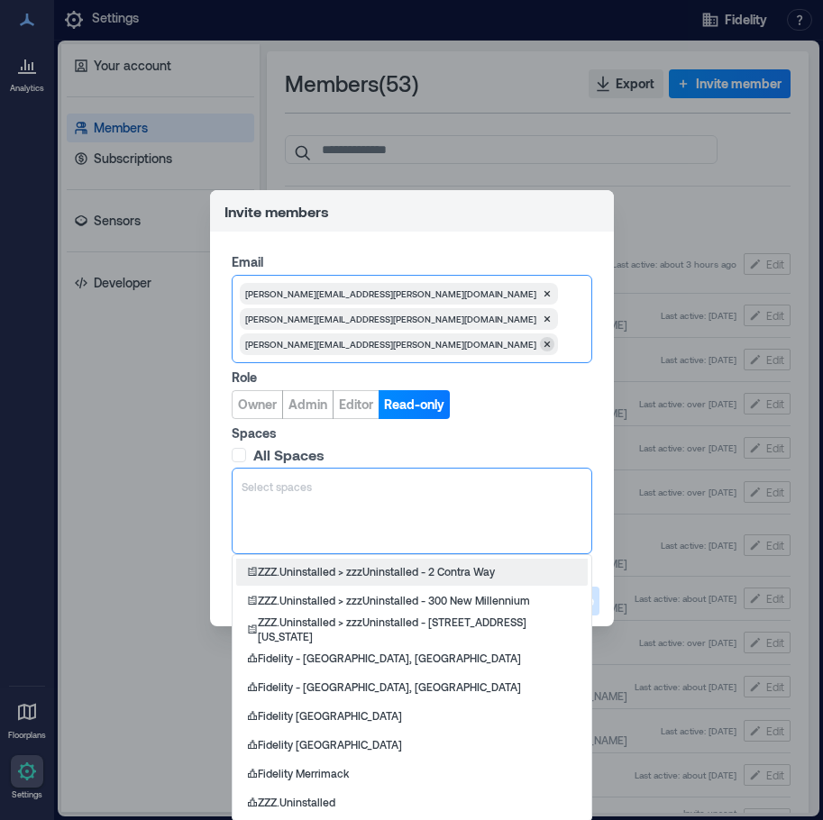
click at [544, 297] on icon at bounding box center [547, 294] width 6 height 6
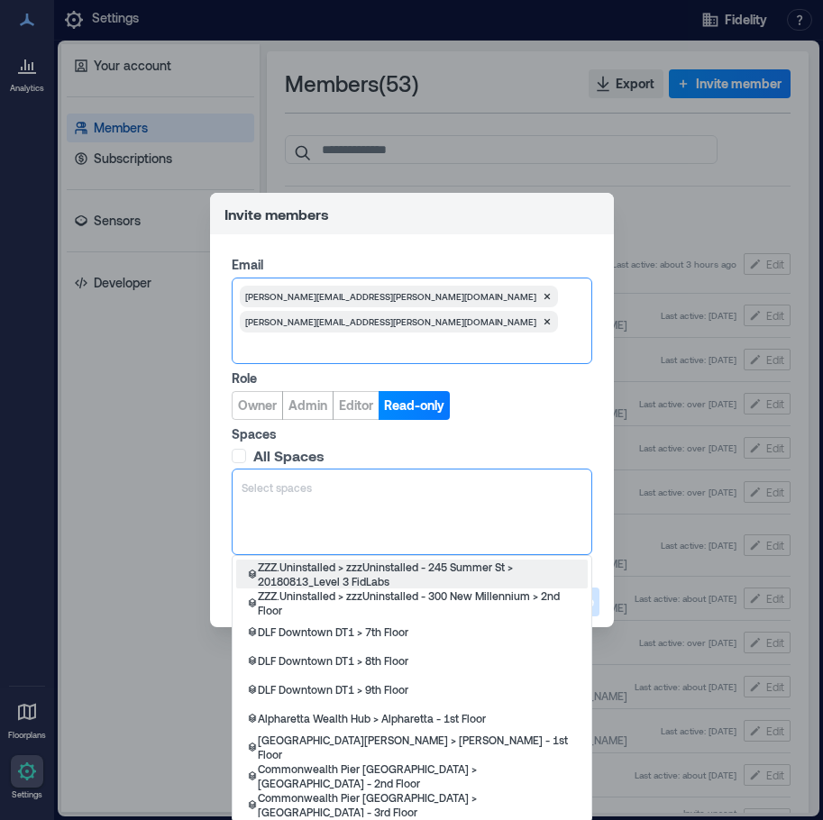
click at [291, 492] on div at bounding box center [412, 488] width 341 height 18
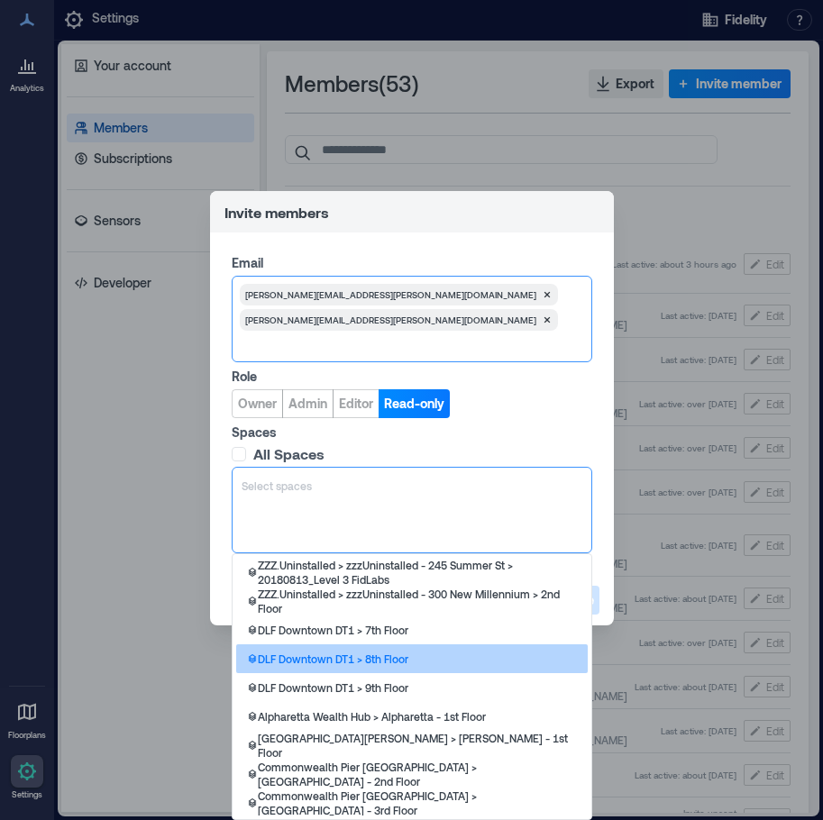
scroll to position [90, 0]
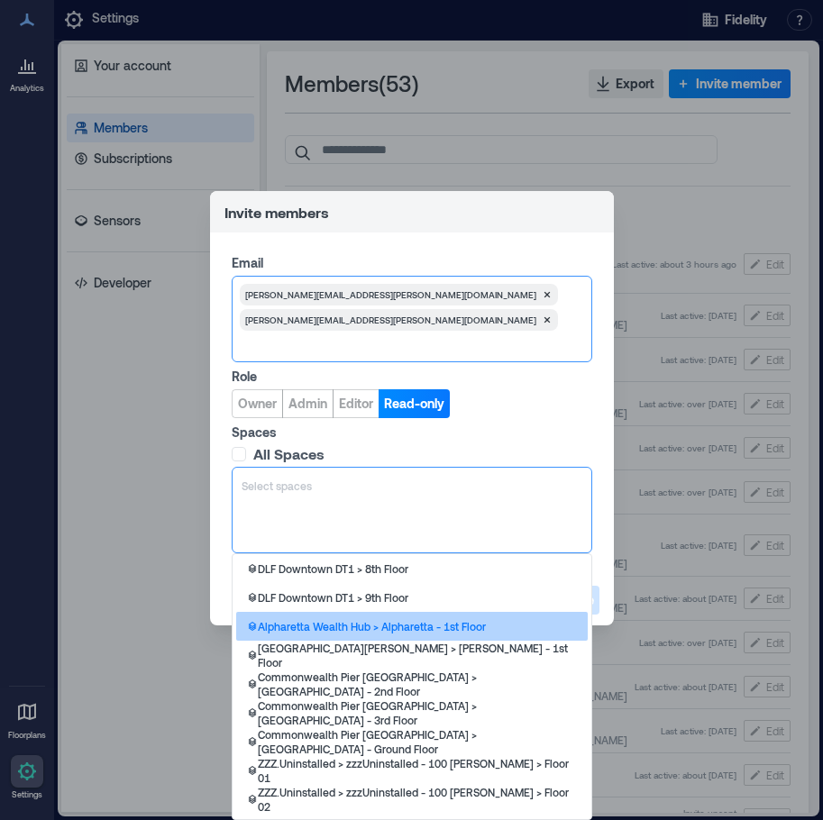
click at [445, 620] on p "Alpharetta Wealth Hub > Alpharetta - 1st Floor" at bounding box center [372, 626] width 228 height 14
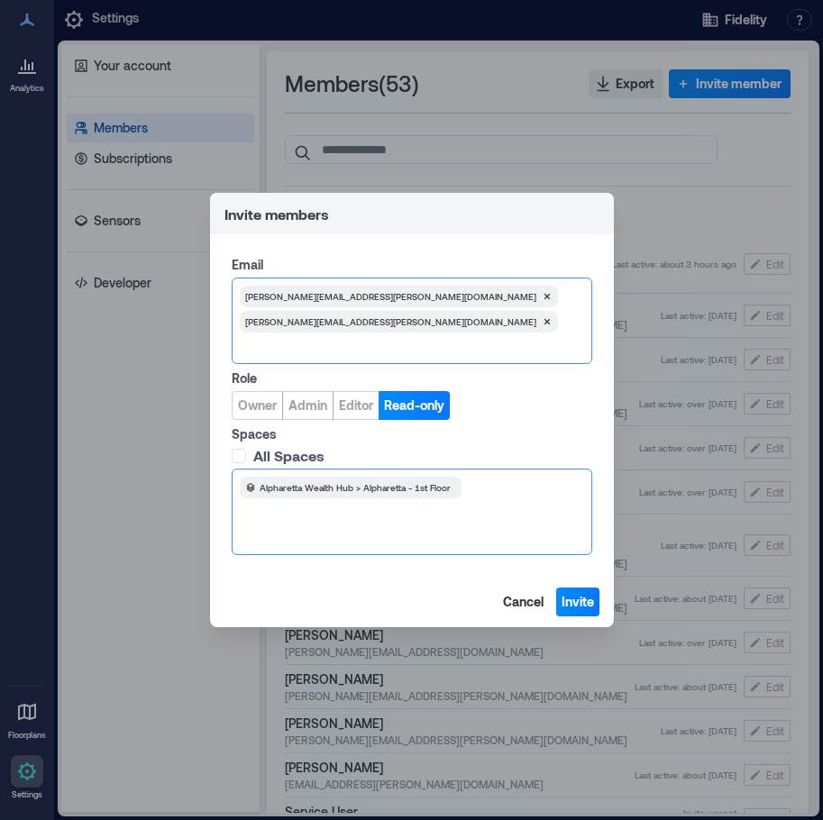
scroll to position [2, 0]
click at [355, 523] on div "Alpharetta Wealth Hub > Alpharetta - 1st Floor" at bounding box center [412, 512] width 361 height 87
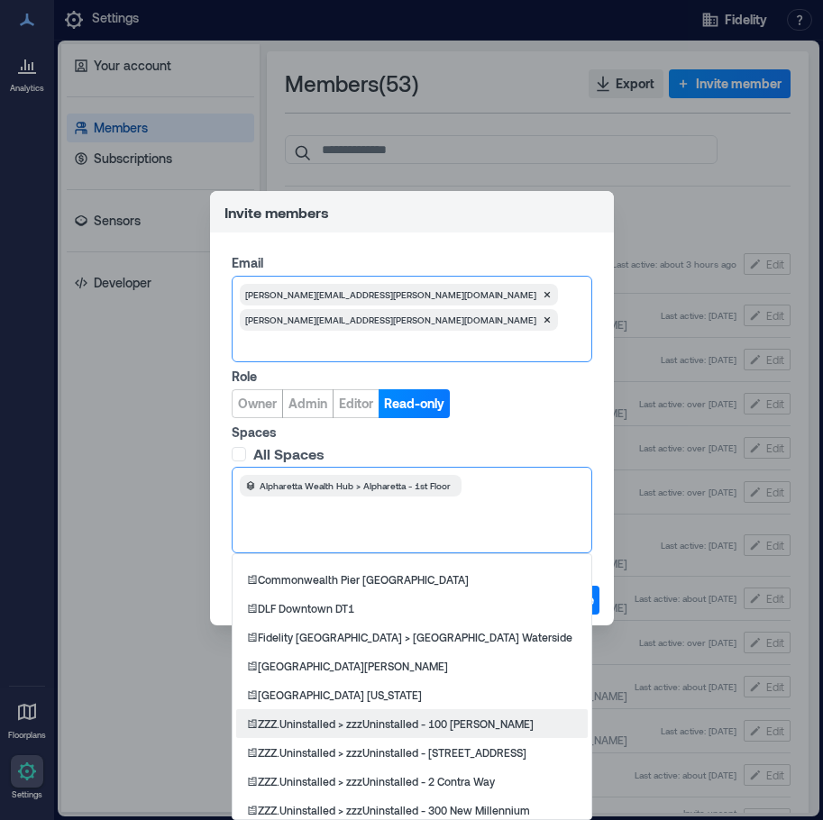
scroll to position [541, 0]
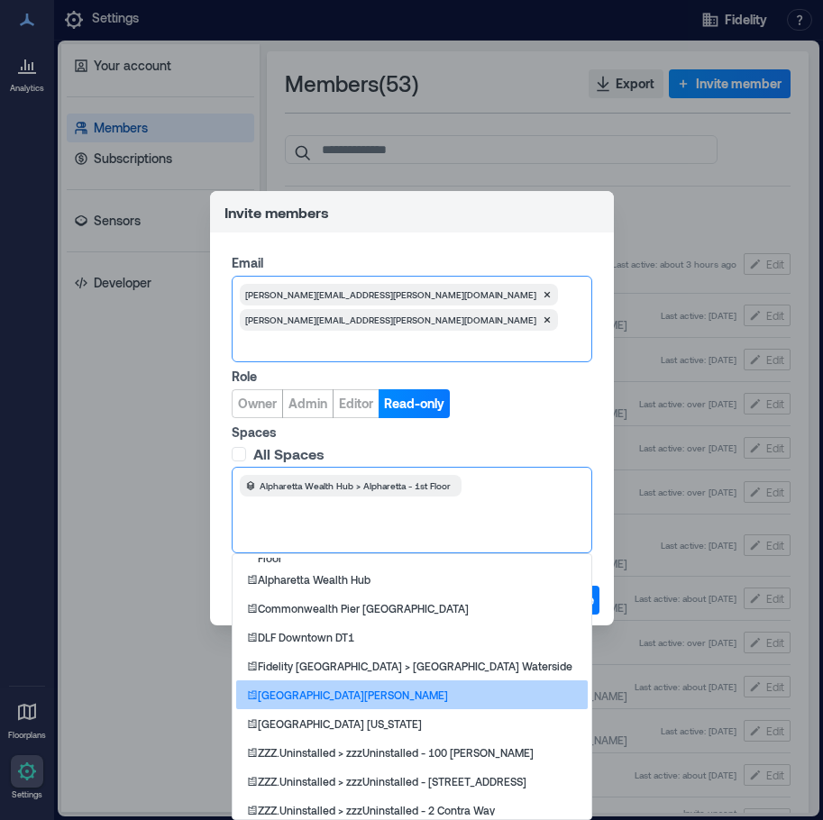
click at [459, 689] on div "[GEOGRAPHIC_DATA][PERSON_NAME]" at bounding box center [412, 695] width 352 height 29
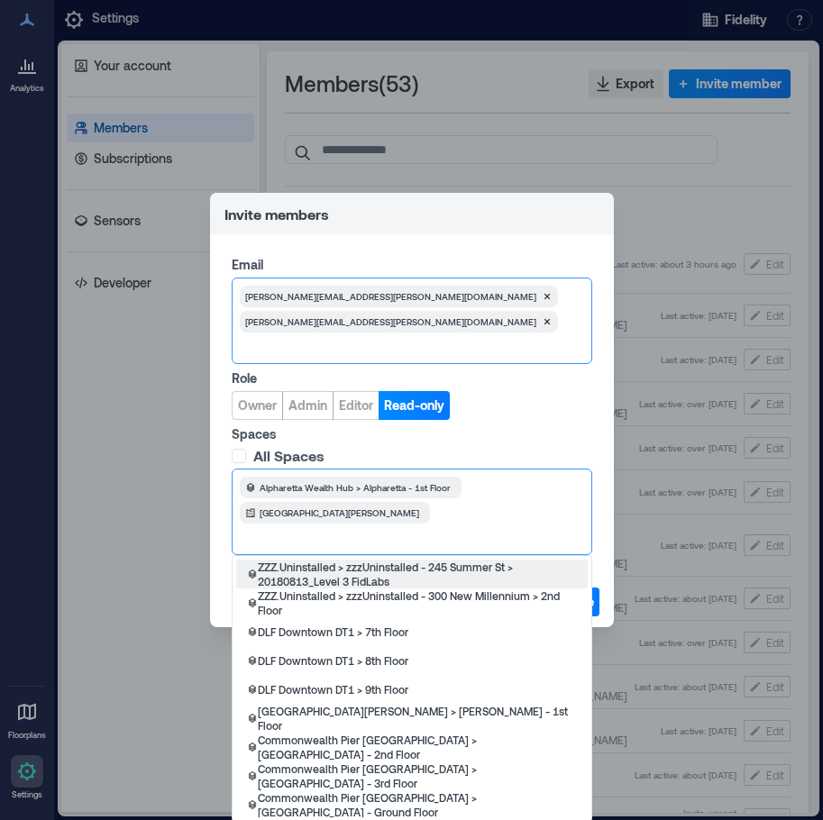
scroll to position [2, 0]
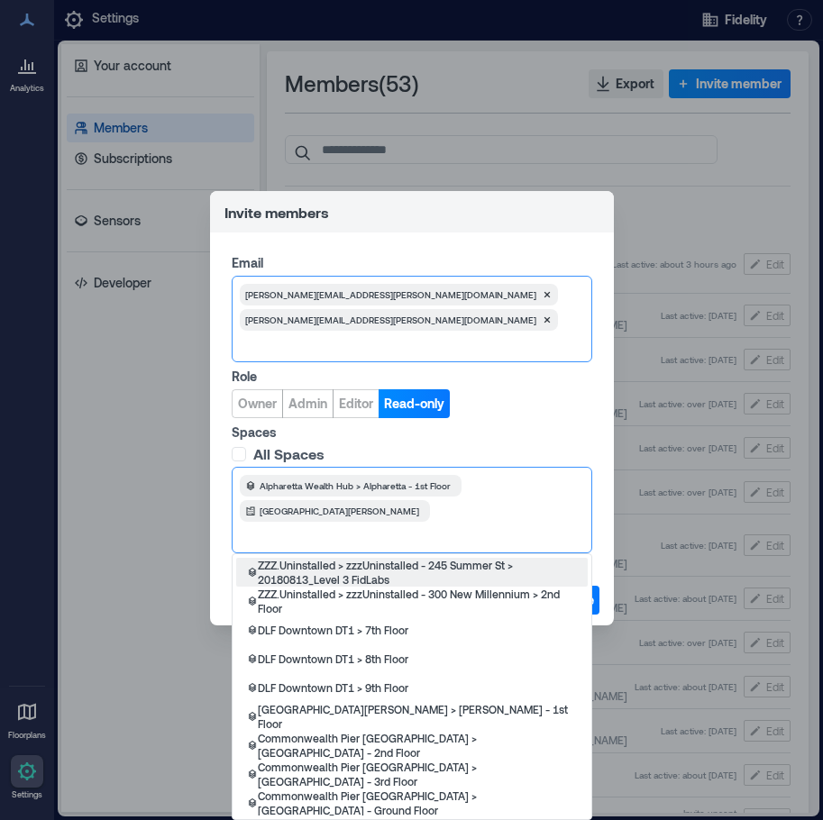
click at [572, 502] on div at bounding box center [508, 511] width 147 height 18
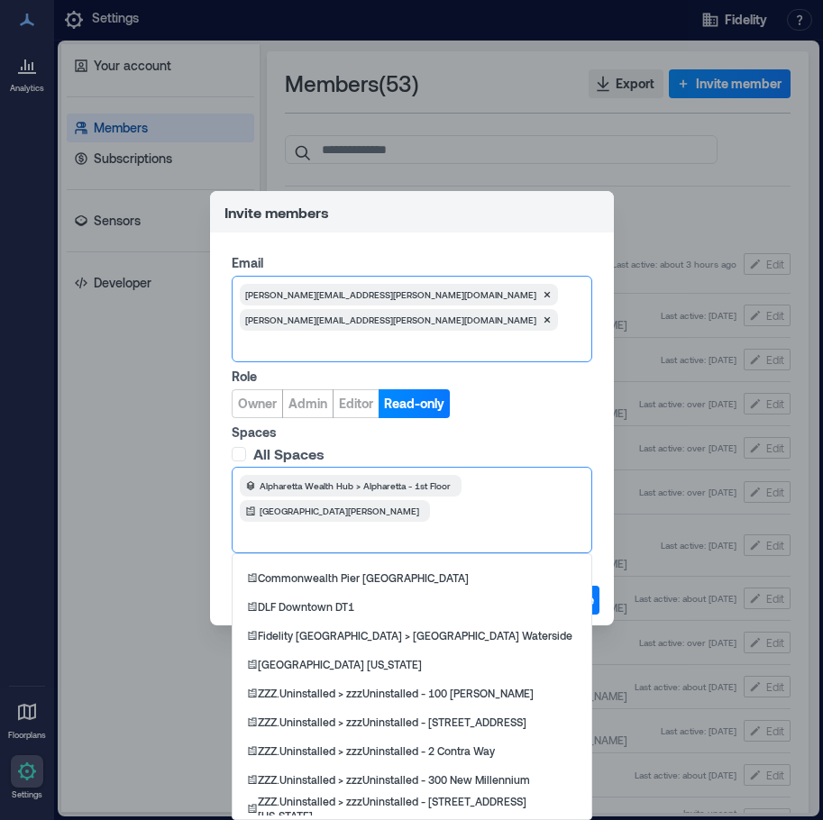
scroll to position [481, 0]
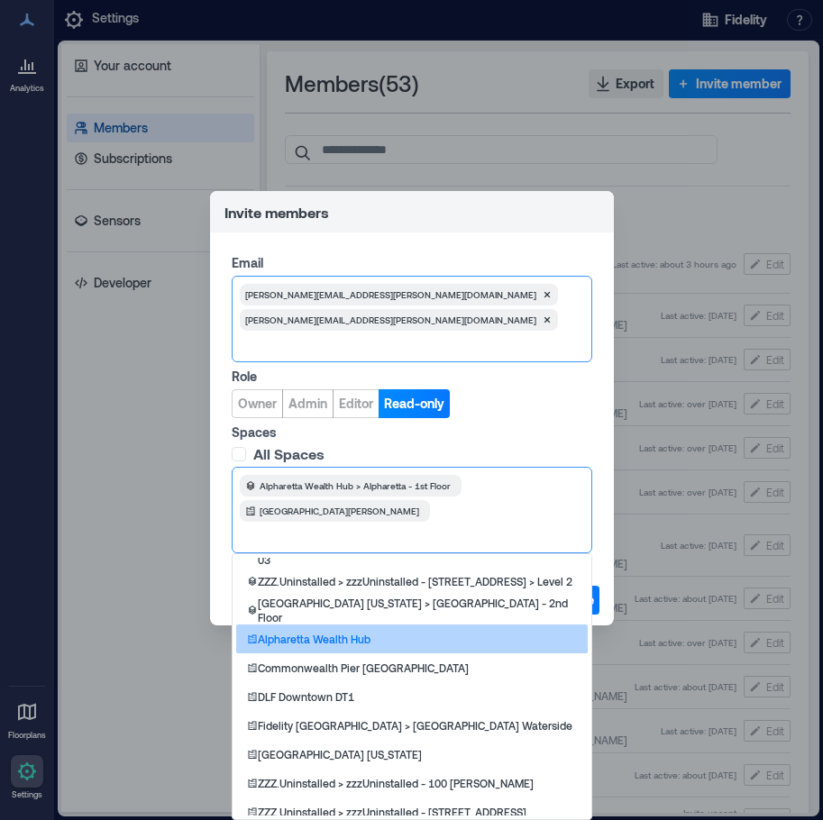
click at [386, 639] on div "Alpharetta Wealth Hub" at bounding box center [412, 639] width 352 height 29
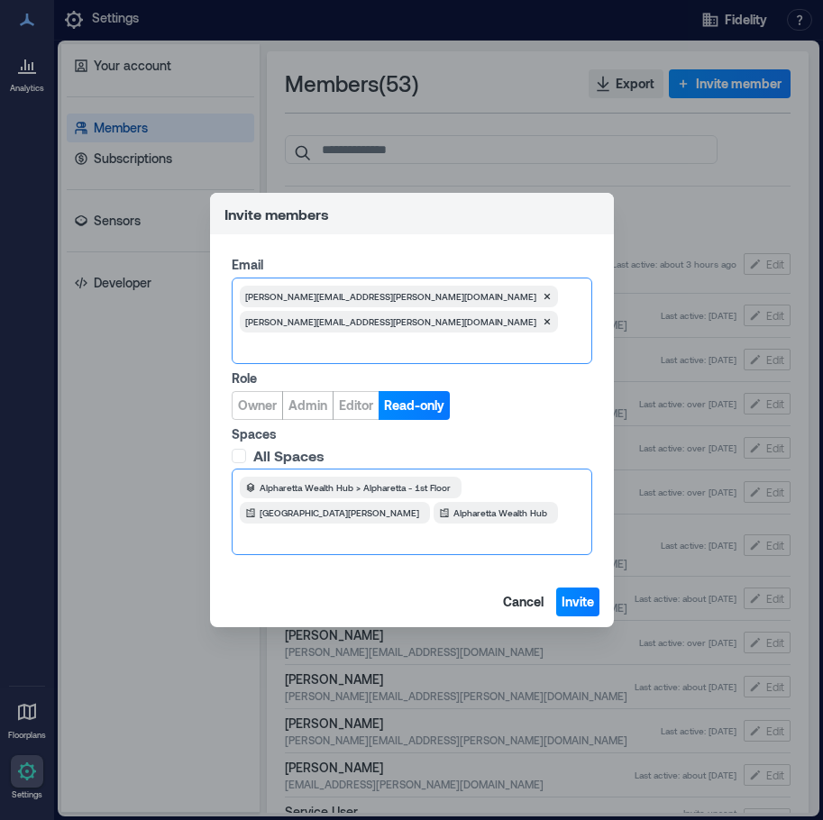
scroll to position [2, 0]
click at [437, 522] on div "Alpharetta Wealth Hub > Alpharetta - 1st Floor Rancho Bernardo Alpharetta Wealt…" at bounding box center [412, 512] width 361 height 87
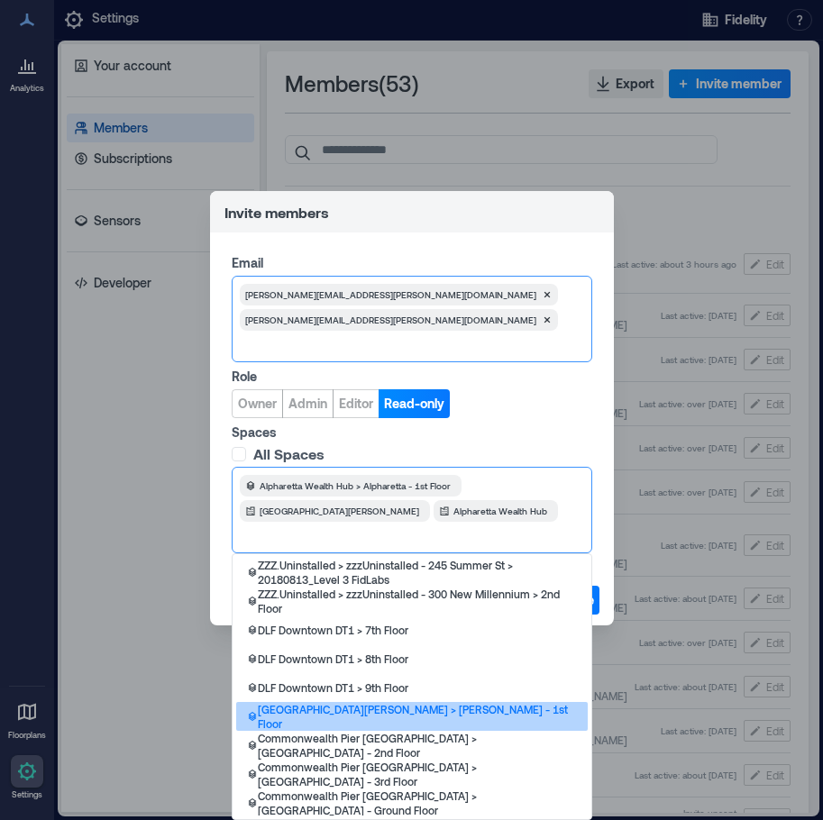
click at [425, 721] on p "Rancho Bernardo > Bernardo - 1st Floor" at bounding box center [417, 716] width 319 height 29
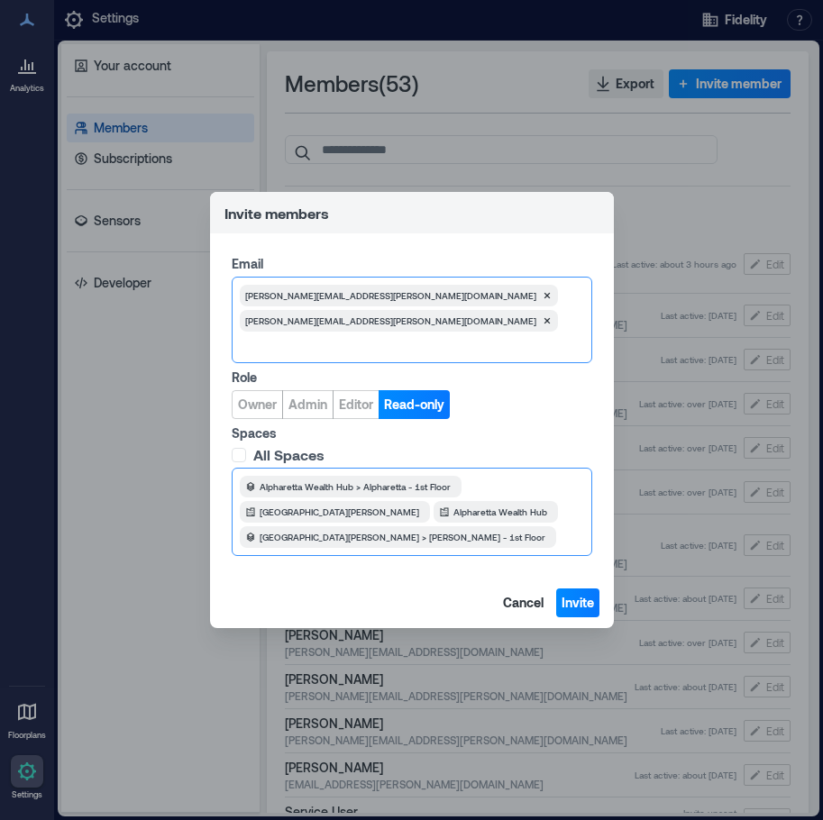
scroll to position [0, 0]
click at [584, 601] on span "Invite" at bounding box center [578, 603] width 32 height 18
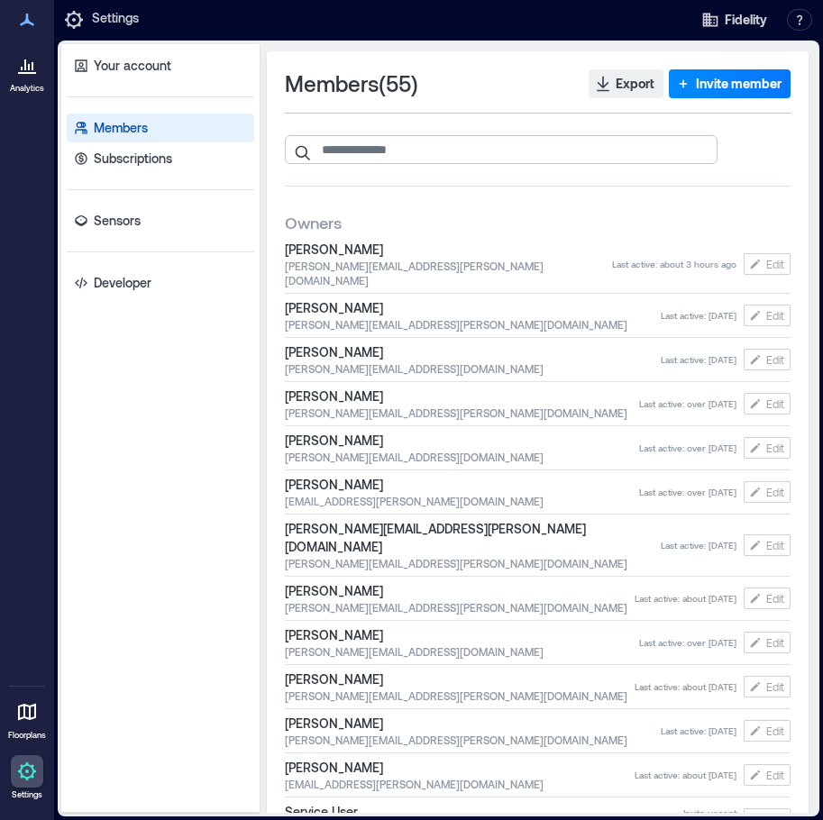
click at [383, 157] on input "search" at bounding box center [501, 149] width 433 height 29
click at [719, 85] on span "Invite member" at bounding box center [739, 84] width 86 height 18
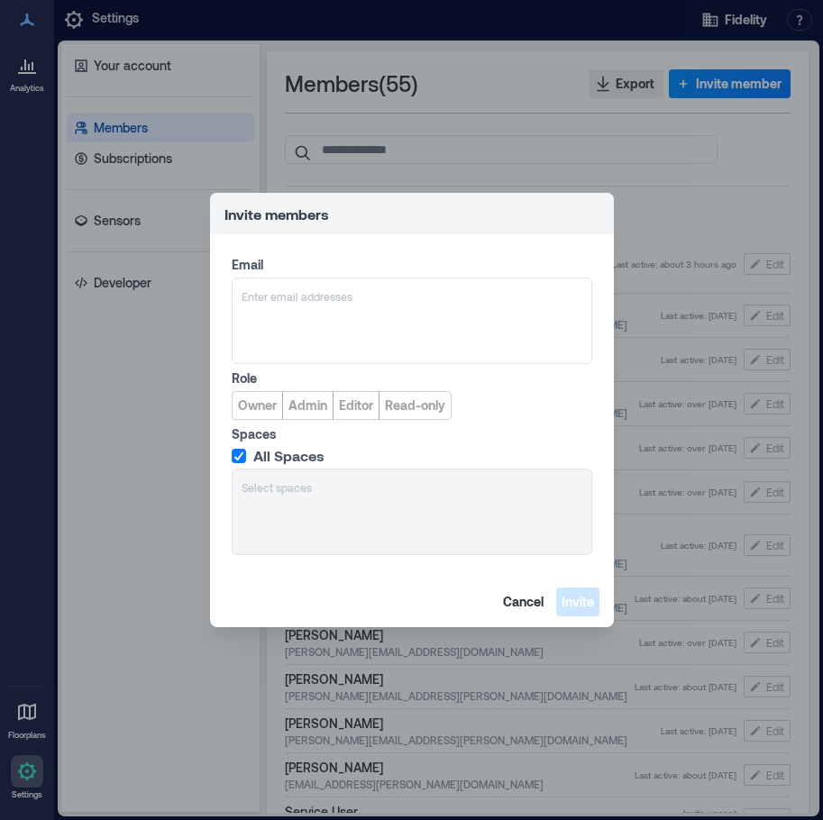
click at [454, 251] on div "Email Enter email addresses Role Owner Admin Editor Read-only Spaces All Spaces…" at bounding box center [412, 405] width 404 height 343
click at [298, 298] on div at bounding box center [412, 297] width 341 height 18
paste input "**********"
type input "**********"
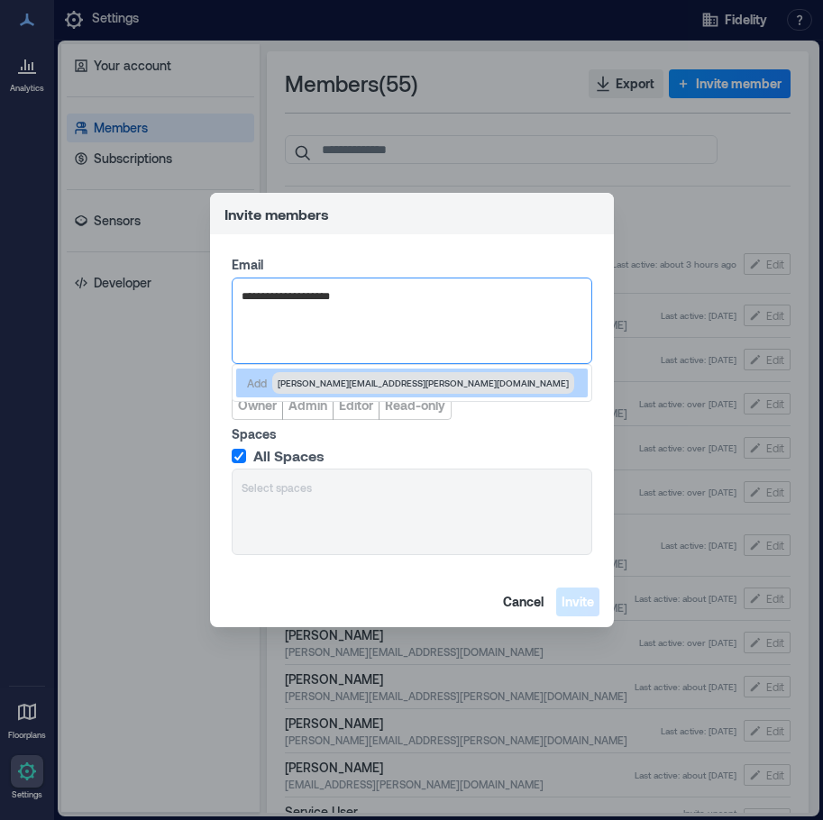
click at [317, 383] on span "Abdoul.Barry@fmr.com" at bounding box center [423, 383] width 291 height 14
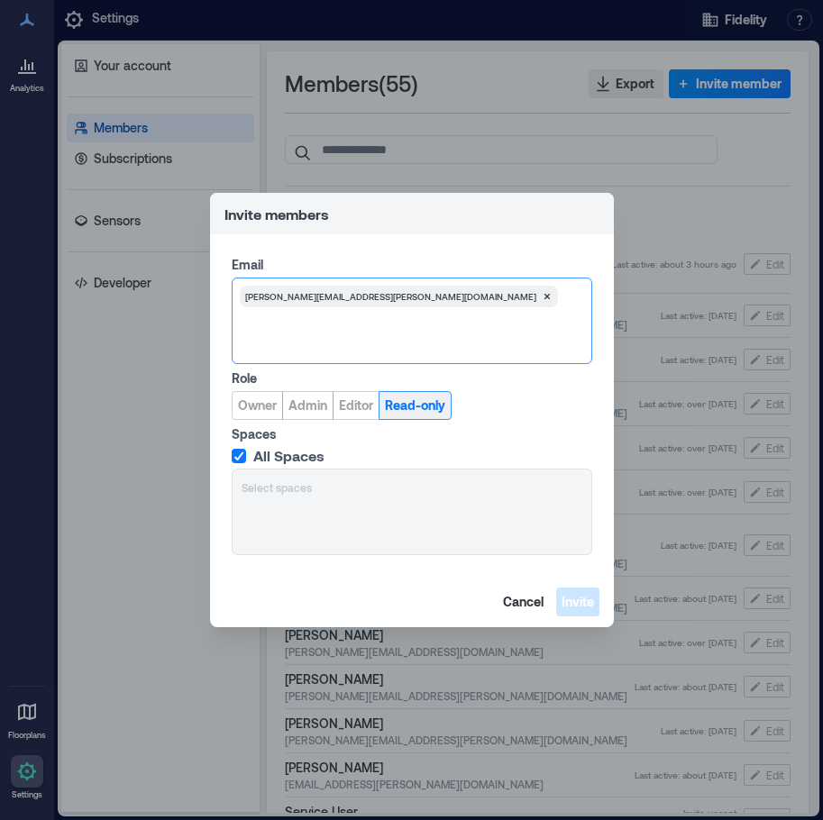
click at [416, 411] on span "Read-only" at bounding box center [415, 406] width 60 height 18
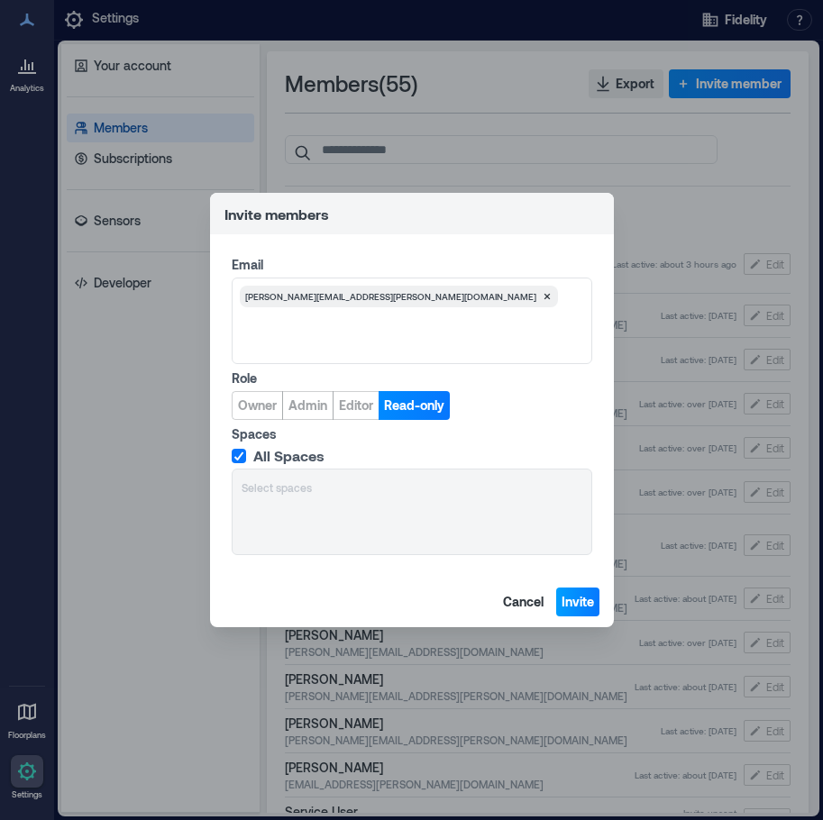
click at [581, 601] on span "Invite" at bounding box center [578, 602] width 32 height 18
